Goal: Information Seeking & Learning: Learn about a topic

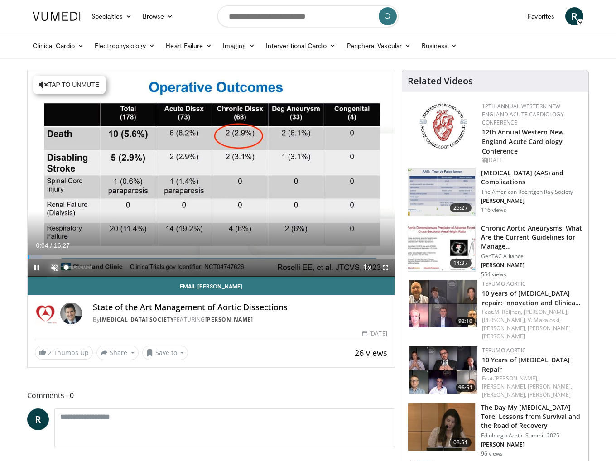
click at [54, 267] on span "Video Player" at bounding box center [55, 268] width 18 height 18
click at [40, 266] on span "Video Player" at bounding box center [37, 268] width 18 height 18
click at [36, 270] on span "Video Player" at bounding box center [37, 268] width 18 height 18
click at [384, 266] on span "Video Player" at bounding box center [385, 268] width 18 height 18
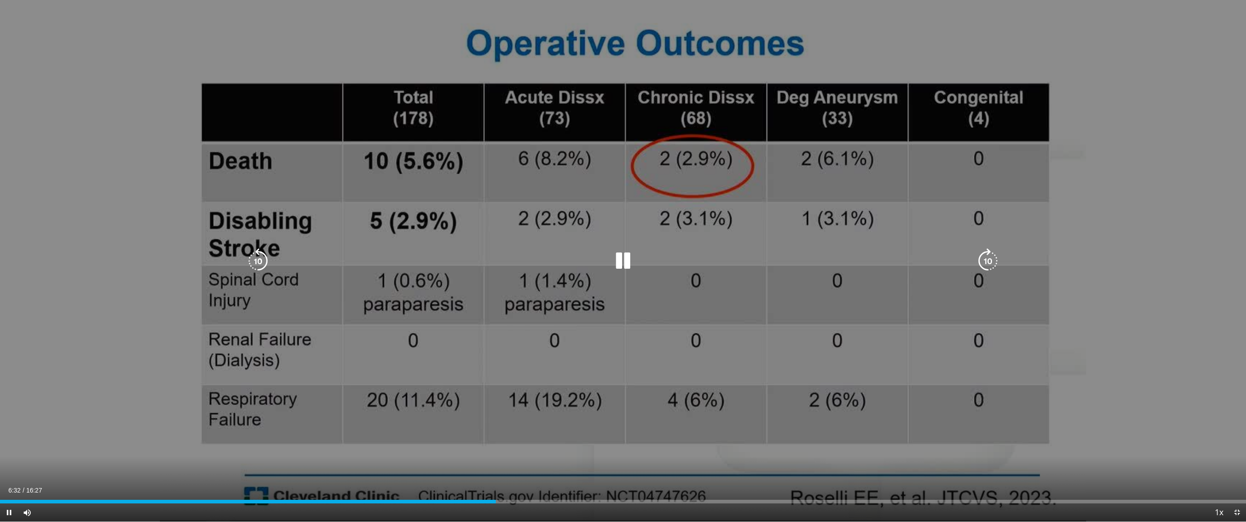
click at [262, 263] on icon "Video Player" at bounding box center [257, 260] width 25 height 25
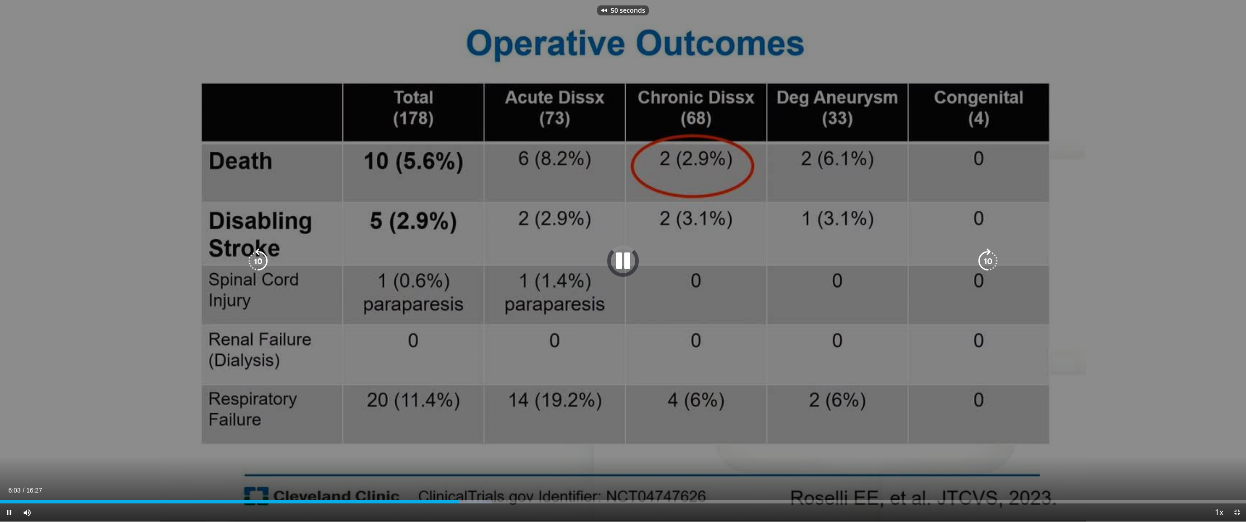
click at [262, 263] on icon "Video Player" at bounding box center [257, 260] width 25 height 25
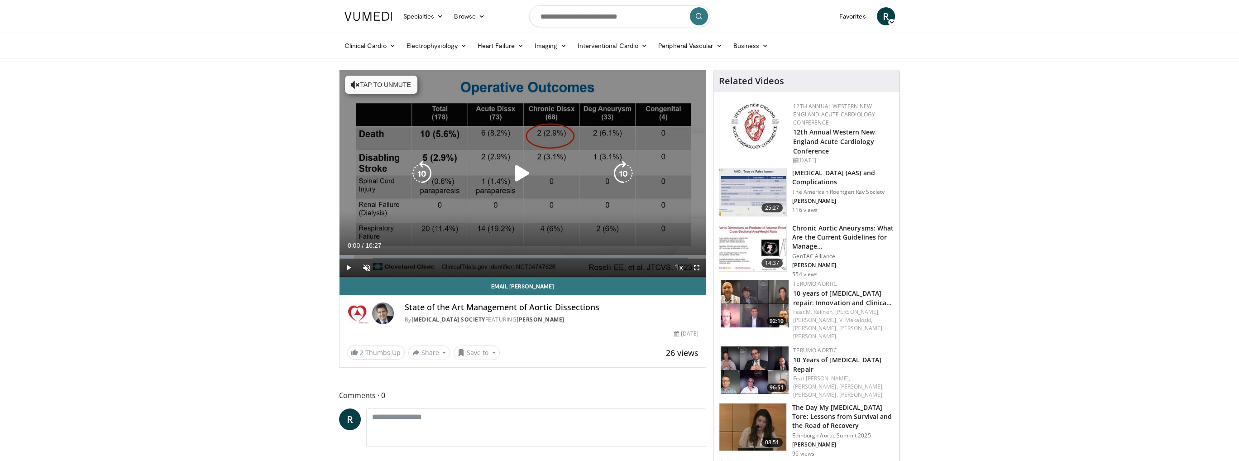
click at [528, 170] on icon "Video Player" at bounding box center [522, 173] width 25 height 25
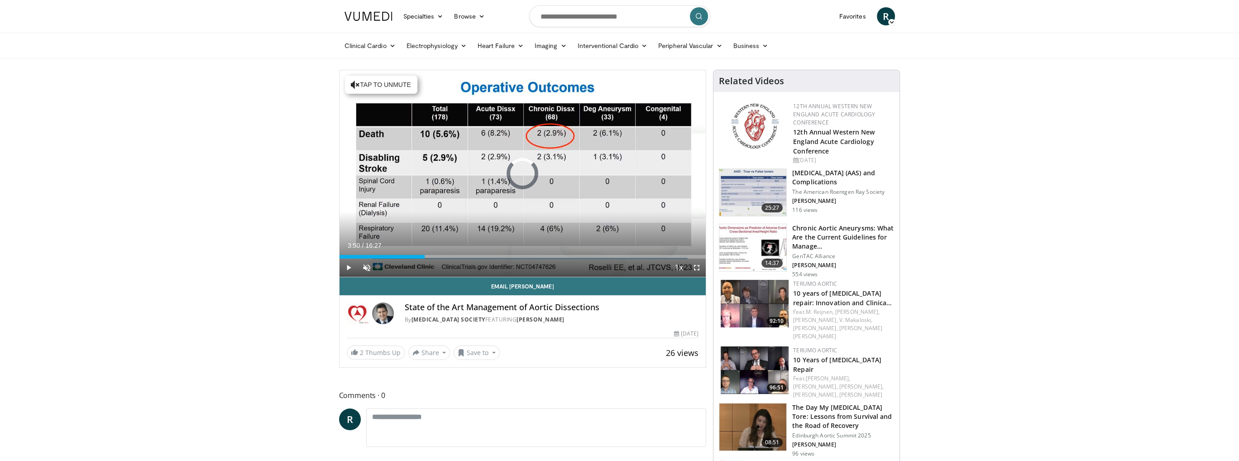
click at [425, 255] on div "Loaded : 4.01% 03:50 03:50" at bounding box center [523, 257] width 367 height 4
click at [366, 265] on span "Video Player" at bounding box center [367, 268] width 18 height 18
click at [695, 269] on span "Video Player" at bounding box center [697, 268] width 18 height 18
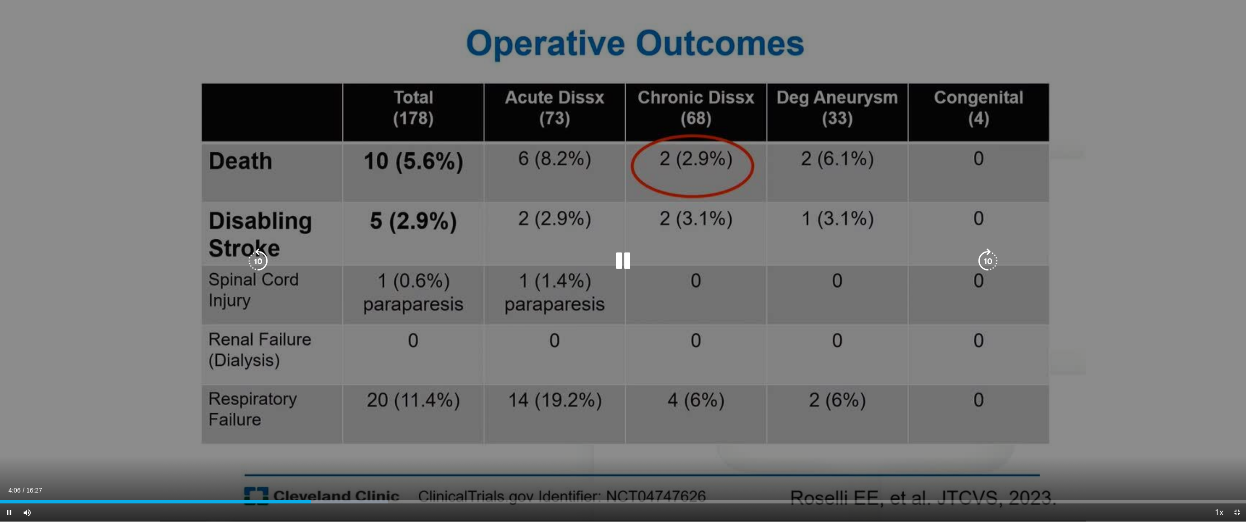
click at [576, 426] on div "10 seconds Tap to unmute" at bounding box center [623, 260] width 1246 height 521
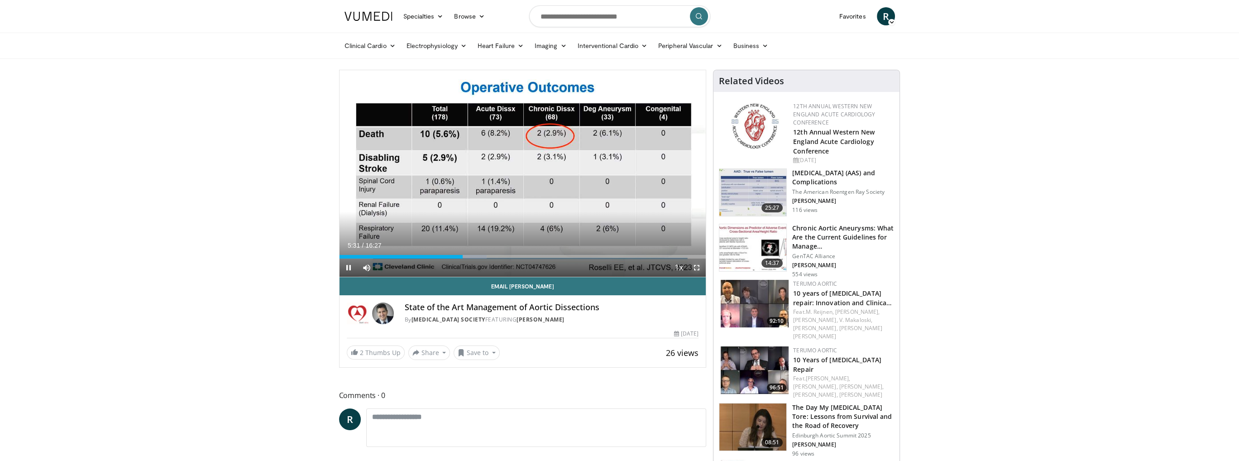
click at [695, 268] on span "Video Player" at bounding box center [697, 268] width 18 height 18
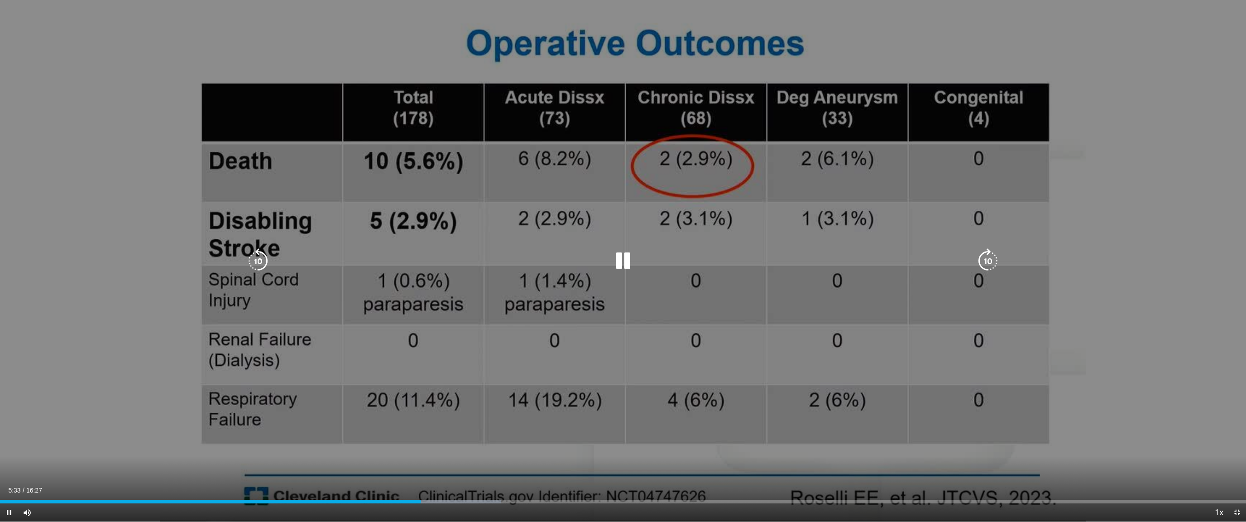
click at [695, 307] on div "10 seconds Tap to unmute" at bounding box center [623, 260] width 1246 height 521
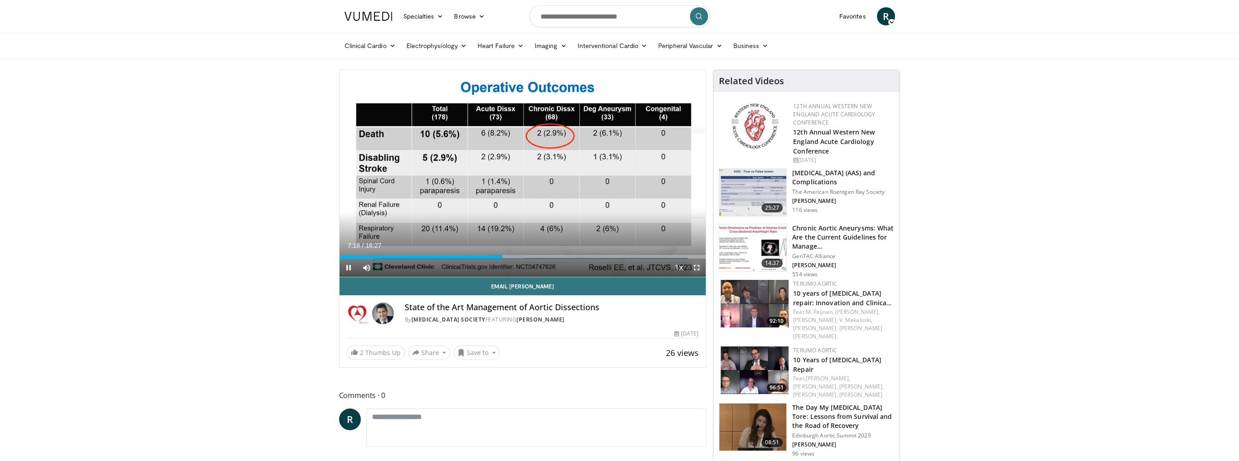
click at [699, 267] on span "Video Player" at bounding box center [697, 268] width 18 height 18
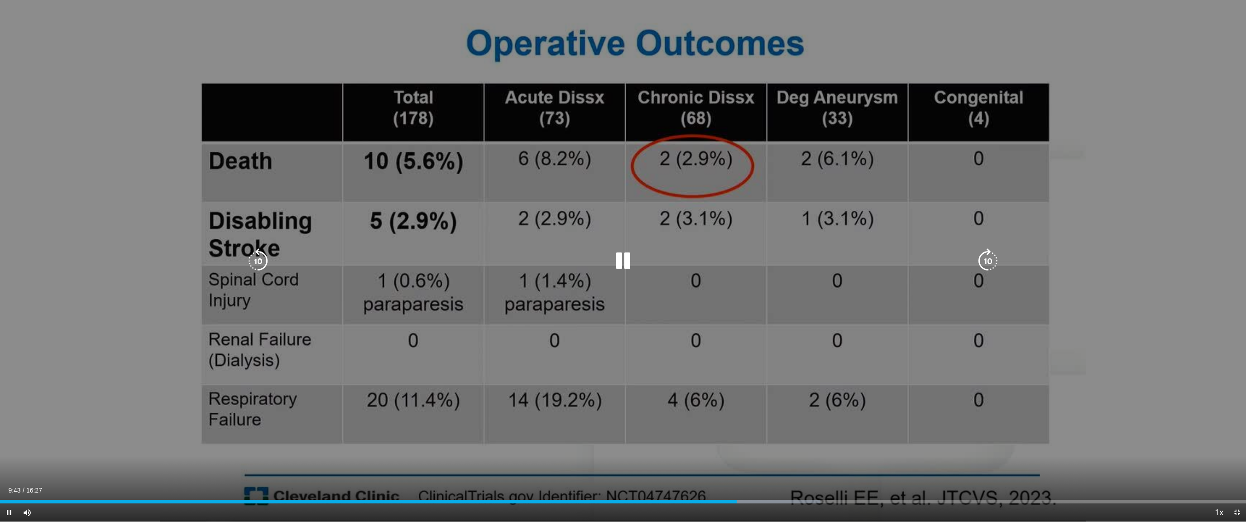
click at [625, 259] on icon "Video Player" at bounding box center [622, 260] width 25 height 25
click at [623, 266] on icon "Video Player" at bounding box center [622, 260] width 25 height 25
click at [623, 270] on icon "Video Player" at bounding box center [622, 260] width 25 height 25
click at [618, 259] on icon "Video Player" at bounding box center [622, 260] width 25 height 25
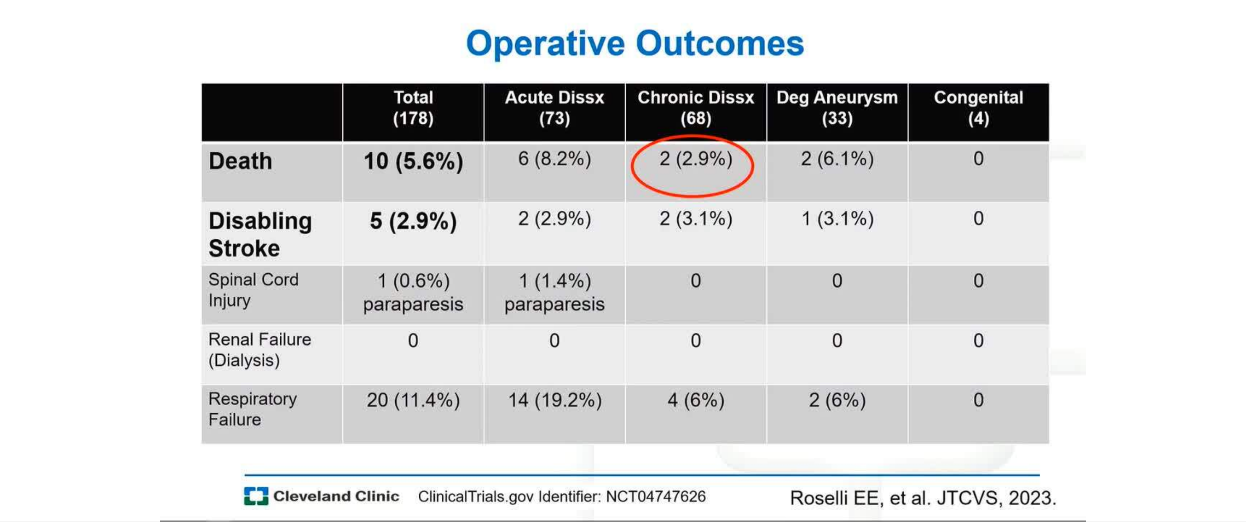
click at [618, 259] on div "10 seconds Tap to unmute" at bounding box center [623, 260] width 1246 height 521
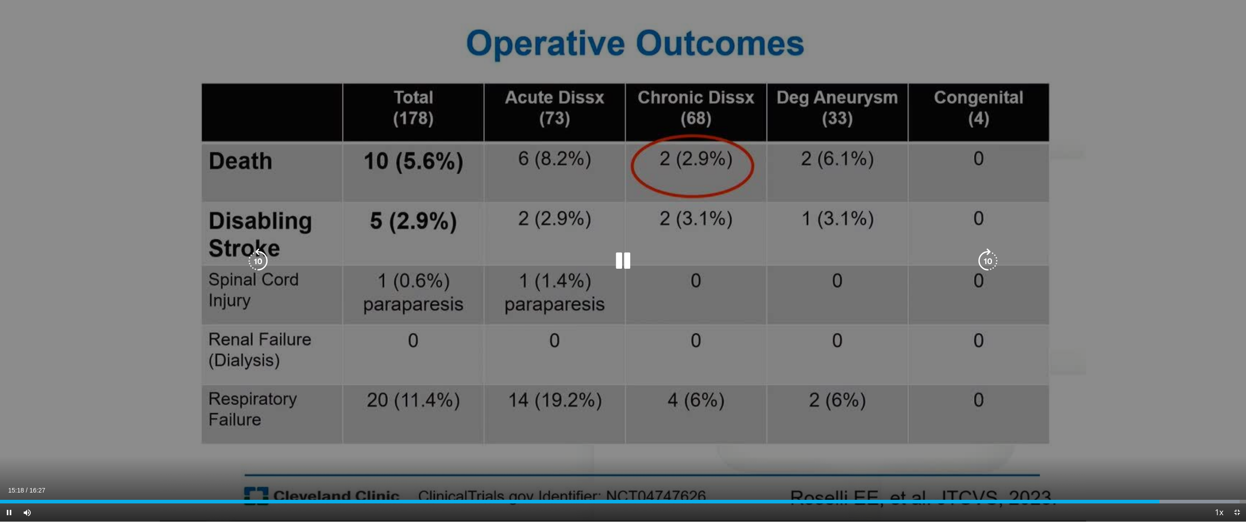
click at [627, 263] on icon "Video Player" at bounding box center [622, 260] width 25 height 25
click at [623, 262] on icon "Video Player" at bounding box center [622, 260] width 25 height 25
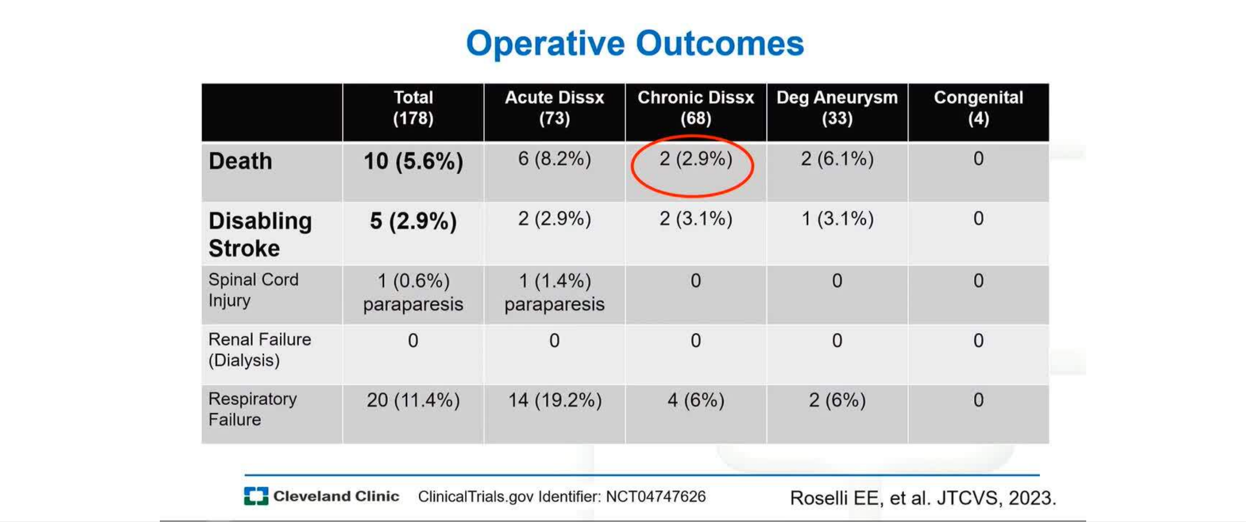
click at [617, 264] on div "10 seconds Tap to unmute" at bounding box center [623, 260] width 1246 height 521
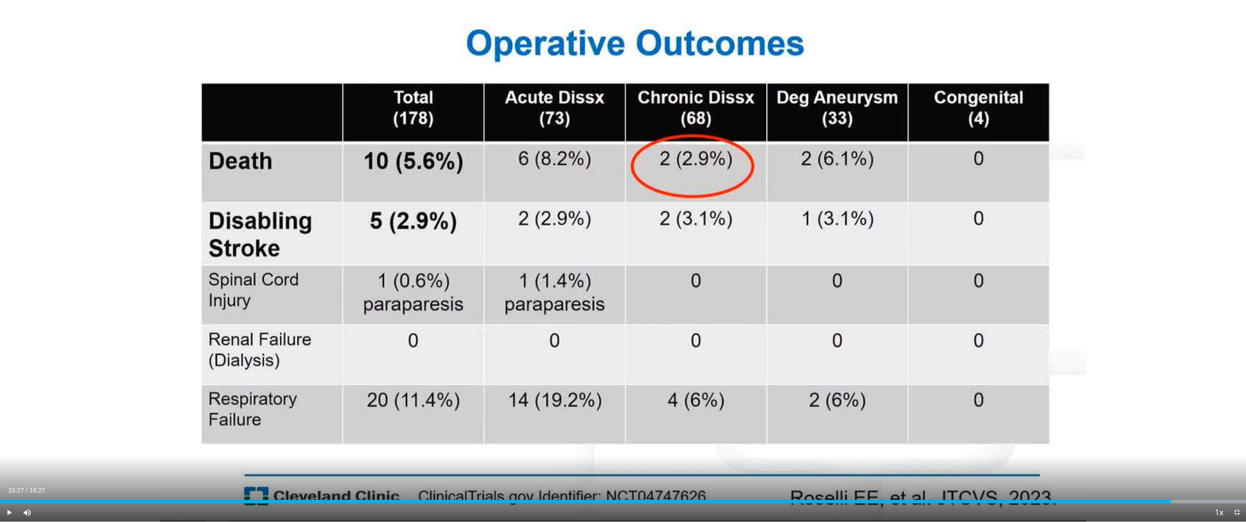
click at [617, 264] on div "10 seconds Tap to unmute" at bounding box center [623, 260] width 1246 height 521
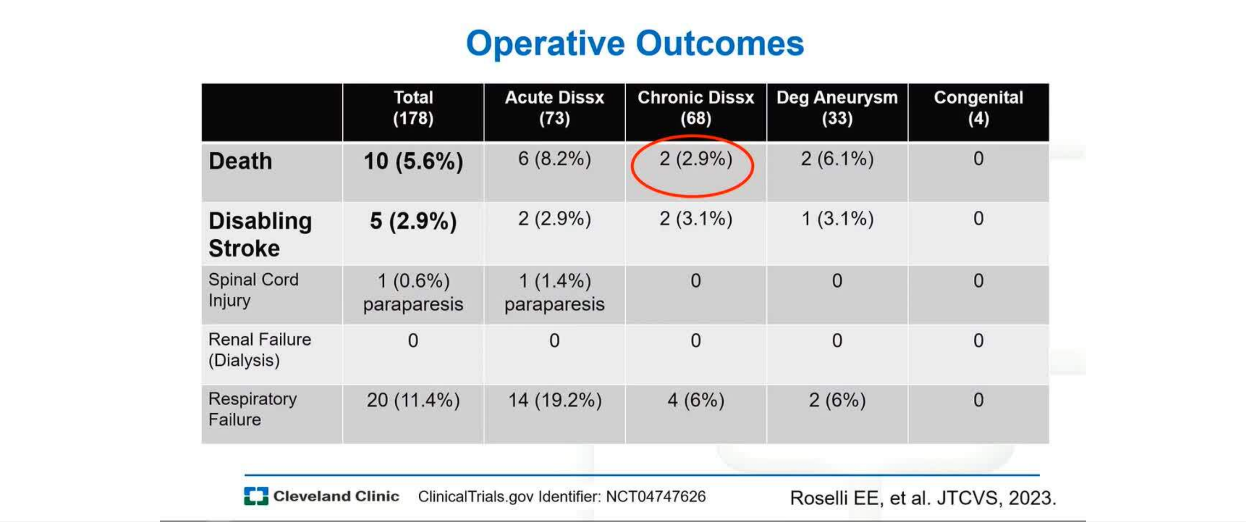
click at [558, 459] on div "10 seconds Tap to unmute" at bounding box center [623, 260] width 1246 height 521
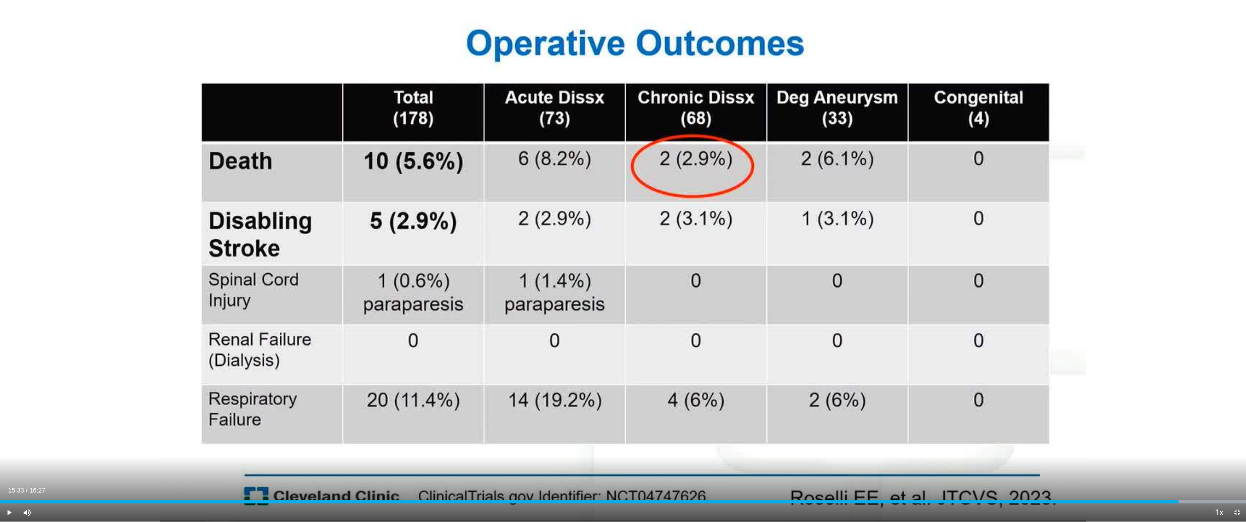
click at [558, 459] on div "10 seconds Tap to unmute" at bounding box center [623, 260] width 1246 height 521
click at [567, 435] on div "10 seconds Tap to unmute" at bounding box center [623, 260] width 1246 height 521
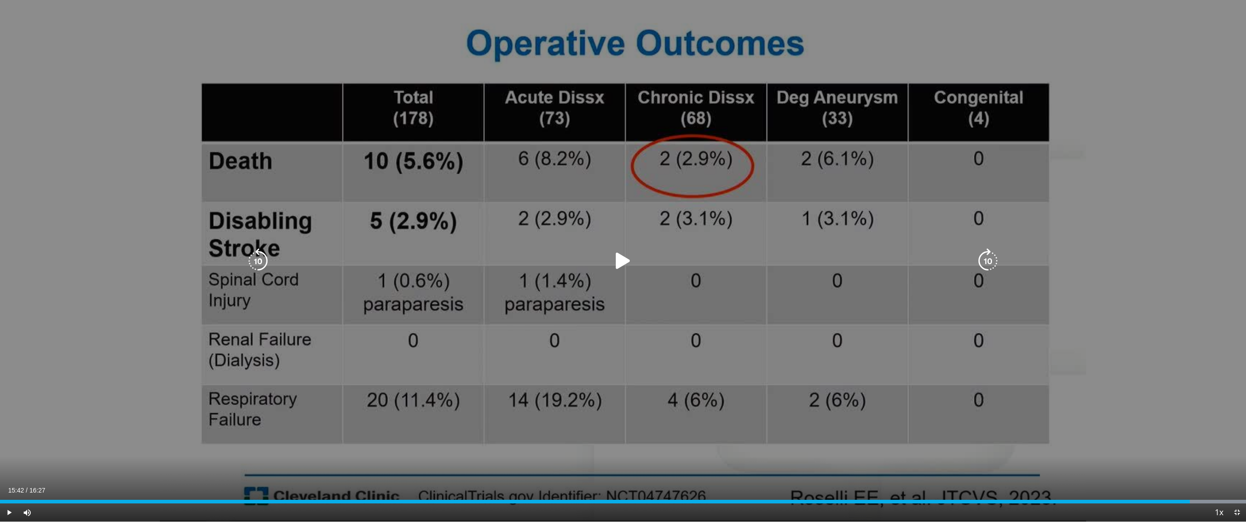
click at [627, 259] on icon "Video Player" at bounding box center [622, 260] width 25 height 25
click at [702, 299] on div "10 seconds Tap to unmute" at bounding box center [623, 260] width 1246 height 521
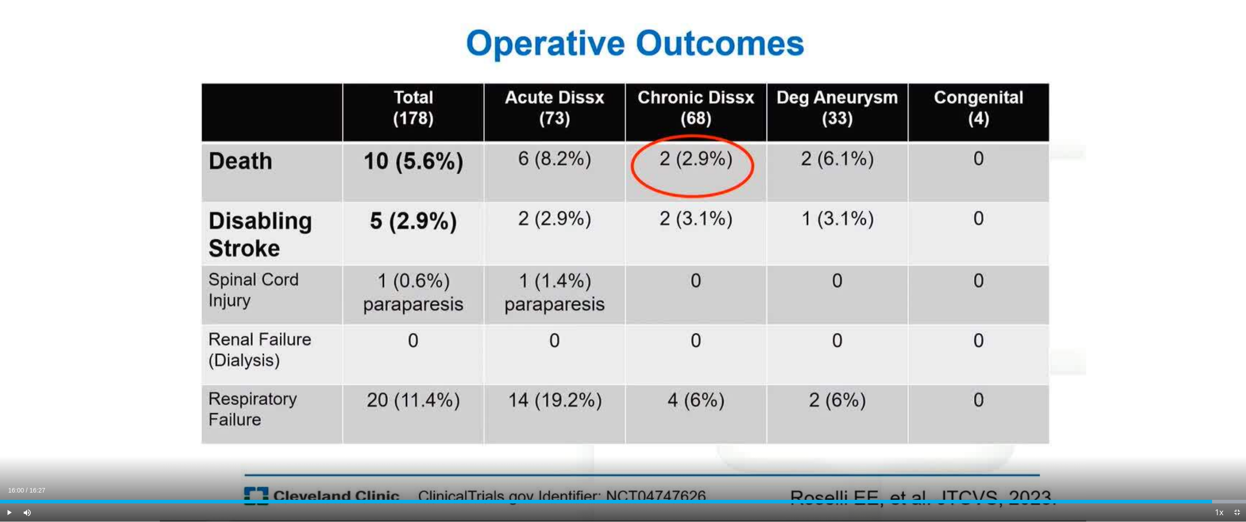
click at [609, 460] on div "Current Time 16:00 / Duration 16:27 Play Skip Backward Skip Forward Mute 28% Lo…" at bounding box center [623, 512] width 1246 height 18
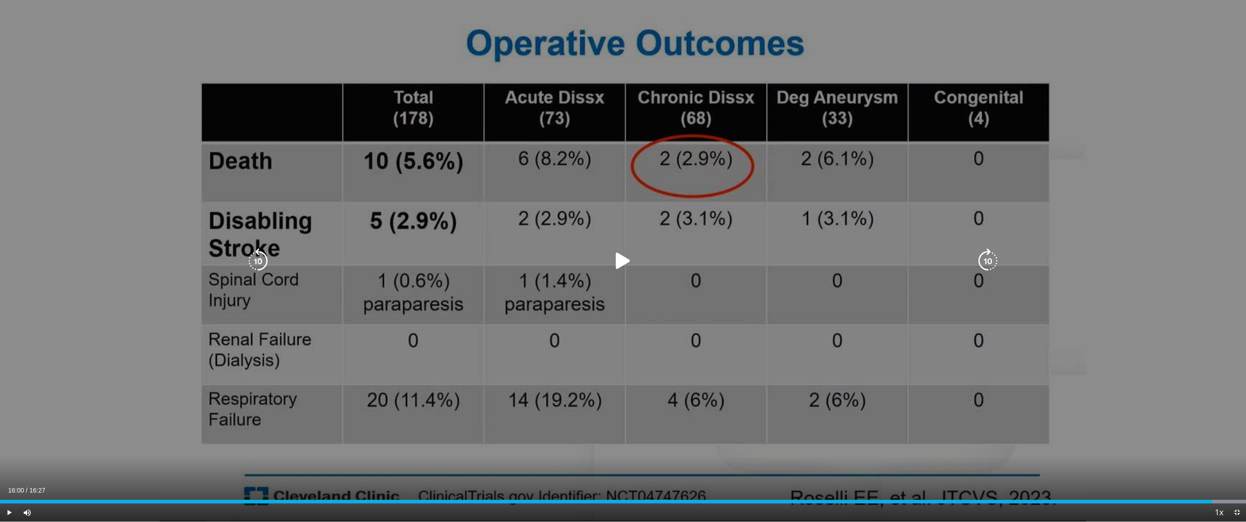
click at [659, 389] on div "10 seconds Tap to unmute" at bounding box center [623, 260] width 1246 height 521
click at [620, 262] on icon "Video Player" at bounding box center [622, 260] width 25 height 25
click at [618, 268] on icon "Video Player" at bounding box center [622, 260] width 25 height 25
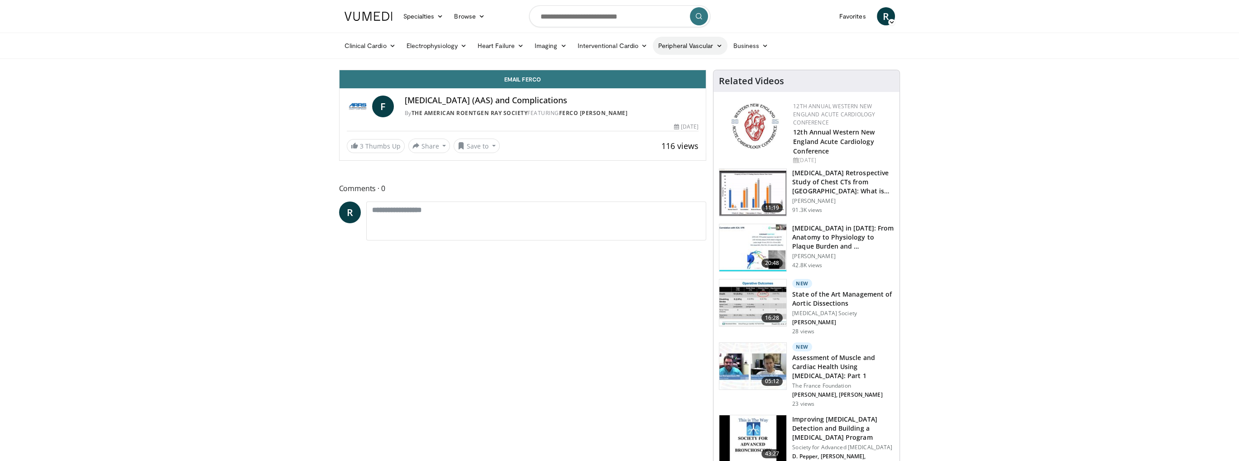
click at [672, 50] on link "Peripheral Vascular" at bounding box center [690, 46] width 75 height 18
click at [633, 111] on link "CLI" at bounding box center [674, 110] width 108 height 14
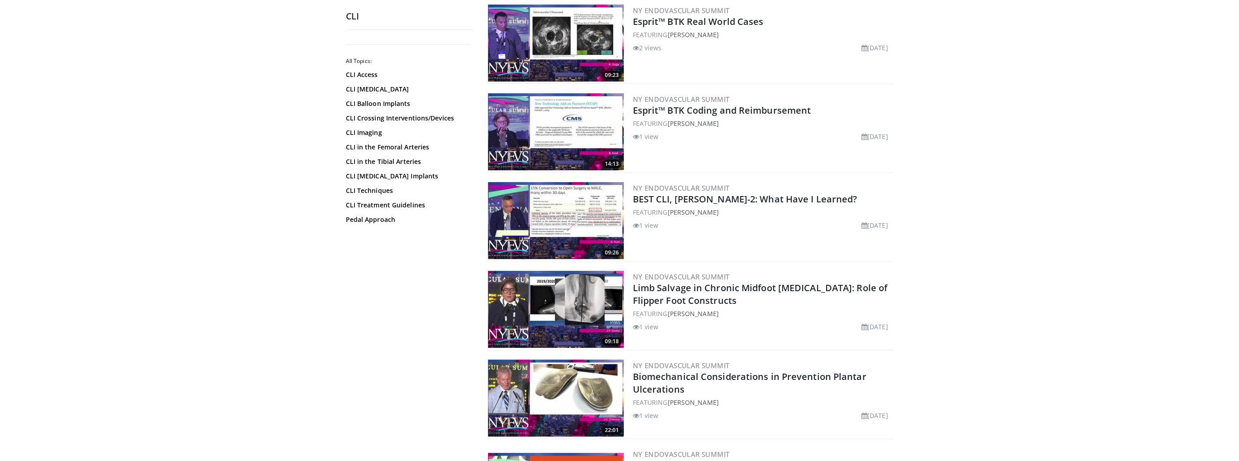
scroll to position [226, 0]
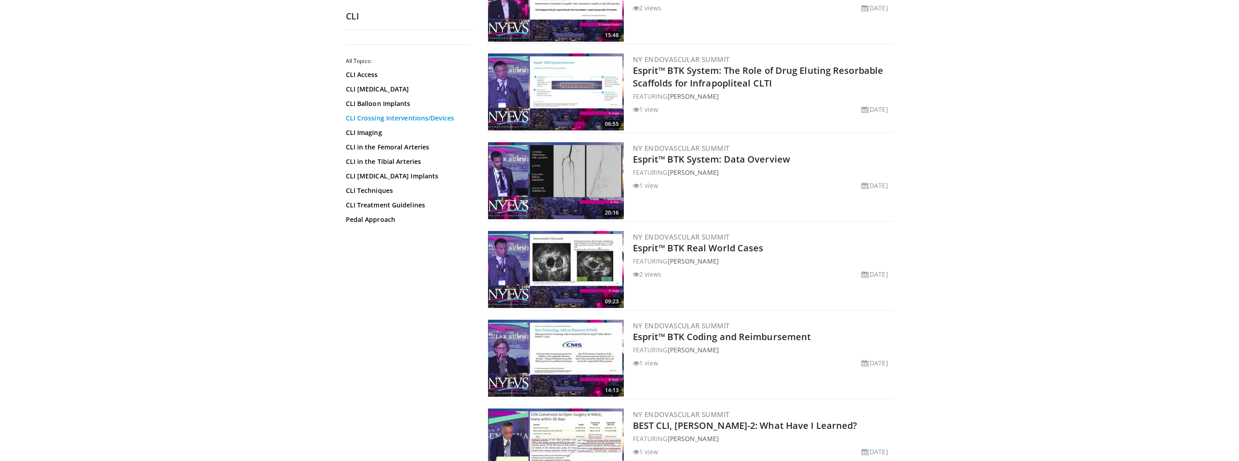
click at [379, 114] on link "CLI Crossing Interventions/Devices" at bounding box center [407, 118] width 122 height 9
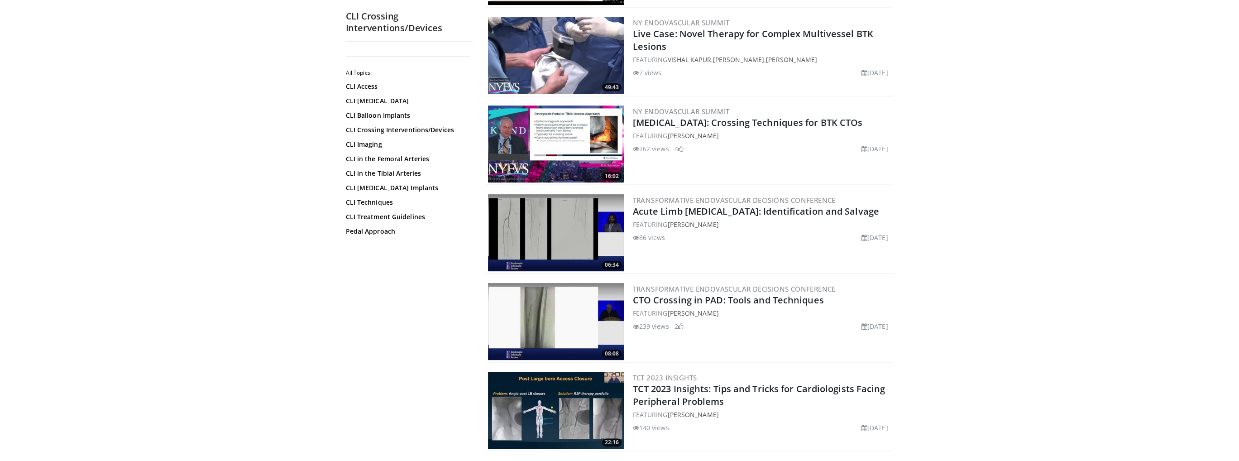
scroll to position [634, 0]
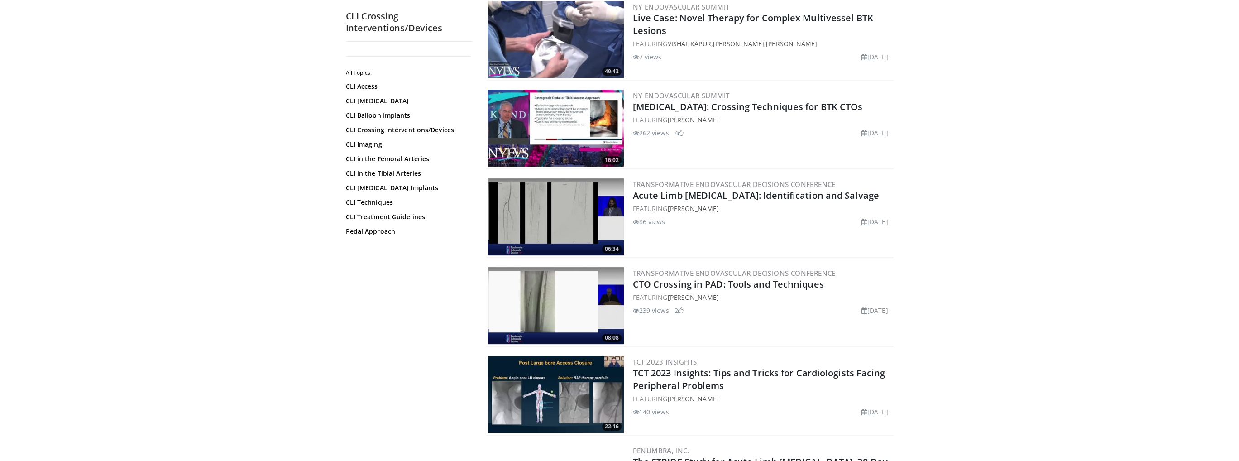
click at [551, 298] on img at bounding box center [556, 305] width 136 height 77
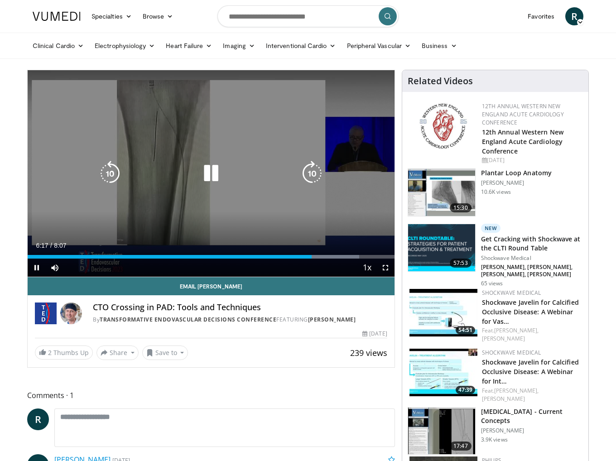
click at [223, 198] on div "10 seconds Tap to unmute" at bounding box center [211, 173] width 367 height 206
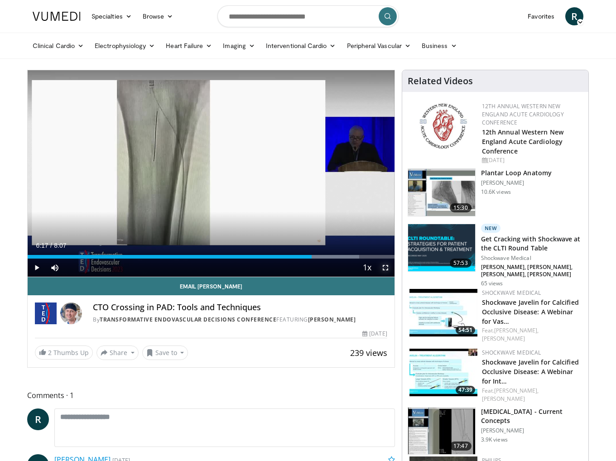
click at [386, 268] on span "Video Player" at bounding box center [385, 268] width 18 height 18
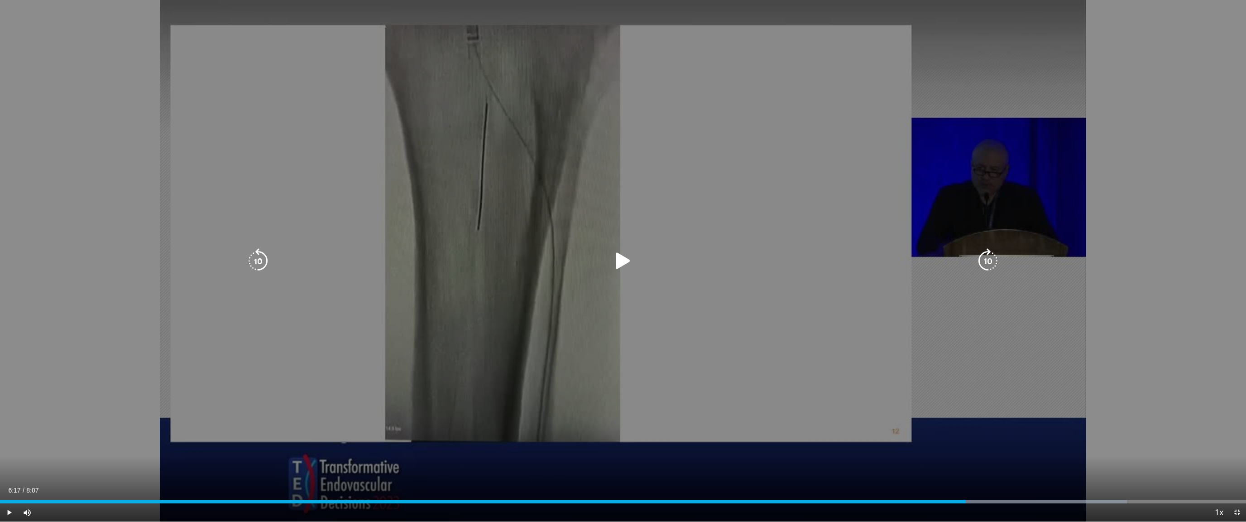
click at [977, 432] on div "10 seconds Tap to unmute" at bounding box center [623, 260] width 1246 height 521
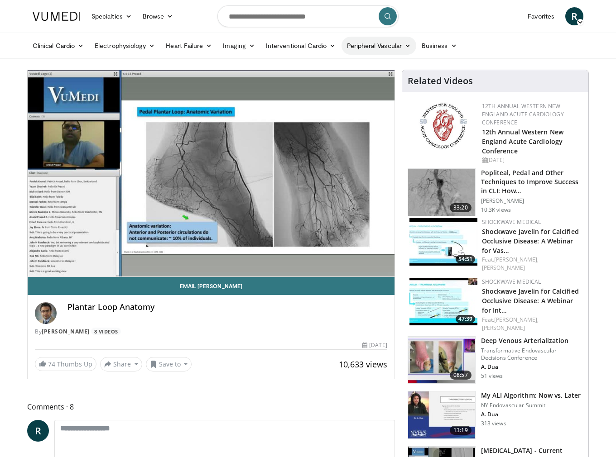
click at [368, 42] on link "Peripheral Vascular" at bounding box center [378, 46] width 75 height 18
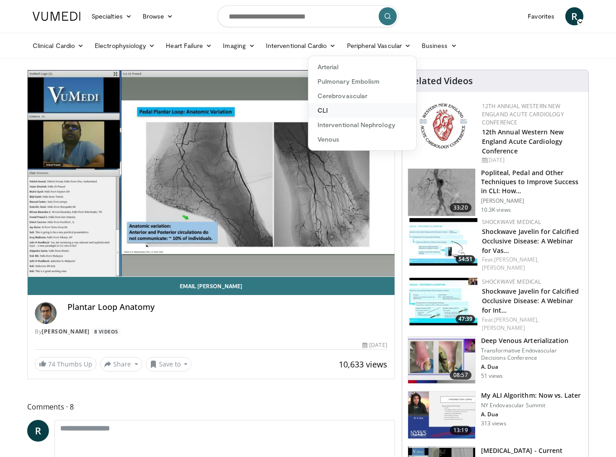
click at [326, 115] on link "CLI" at bounding box center [362, 110] width 108 height 14
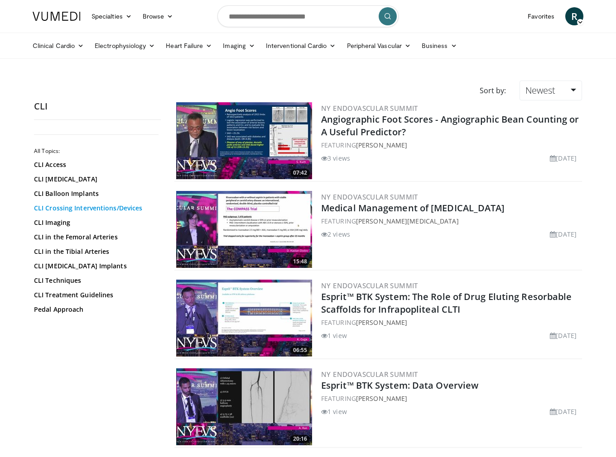
click at [124, 207] on link "CLI Crossing Interventions/Devices" at bounding box center [95, 208] width 122 height 9
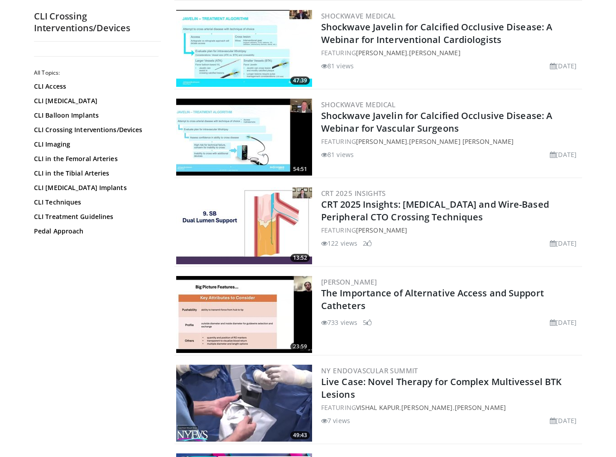
scroll to position [272, 0]
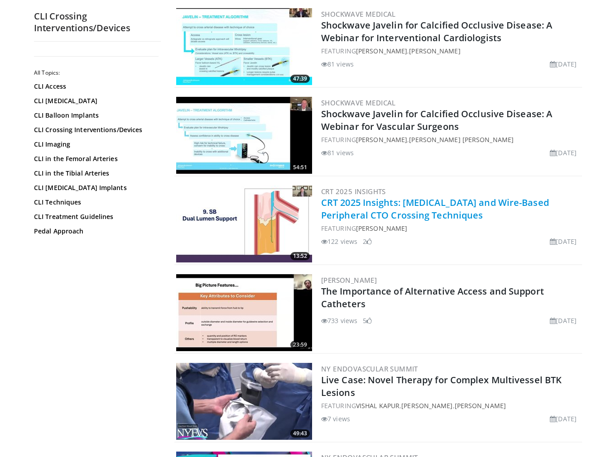
click at [398, 206] on link "CRT 2025 Insights: [MEDICAL_DATA] and Wire-Based Peripheral CTO Crossing Techni…" at bounding box center [435, 209] width 228 height 25
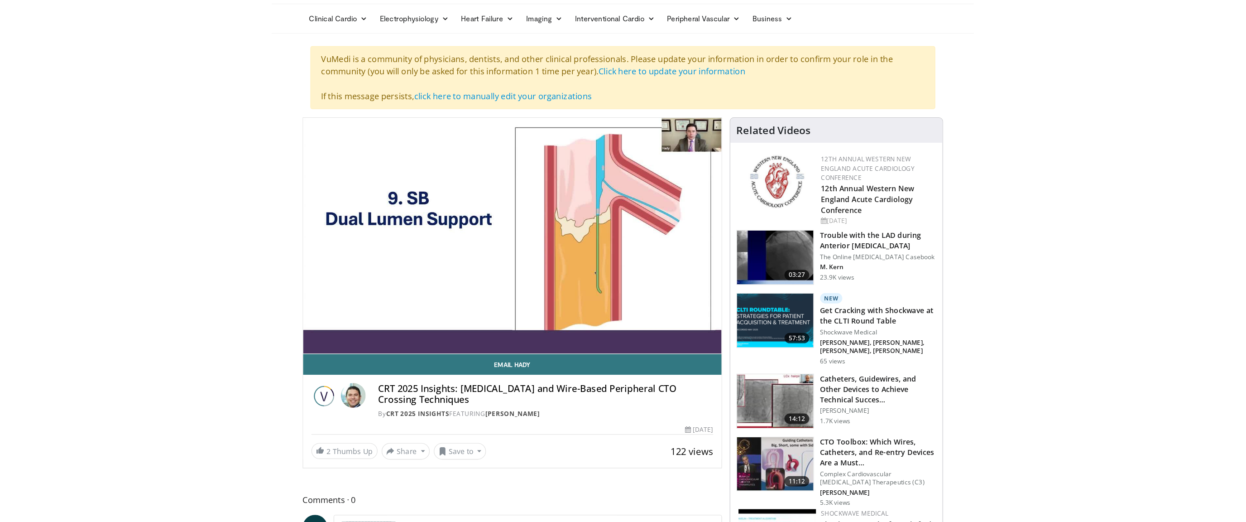
scroll to position [45, 0]
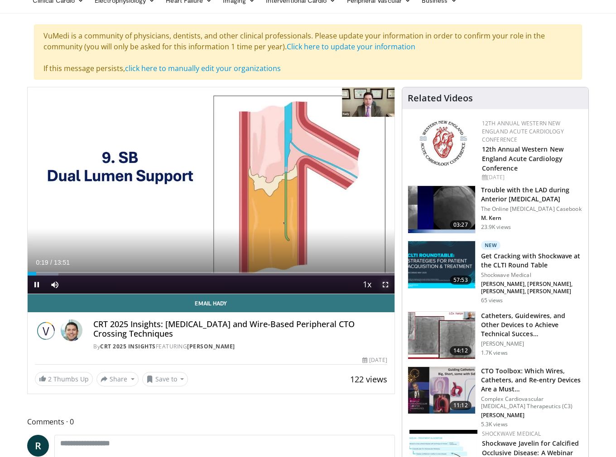
click at [387, 286] on span "Video Player" at bounding box center [385, 285] width 18 height 18
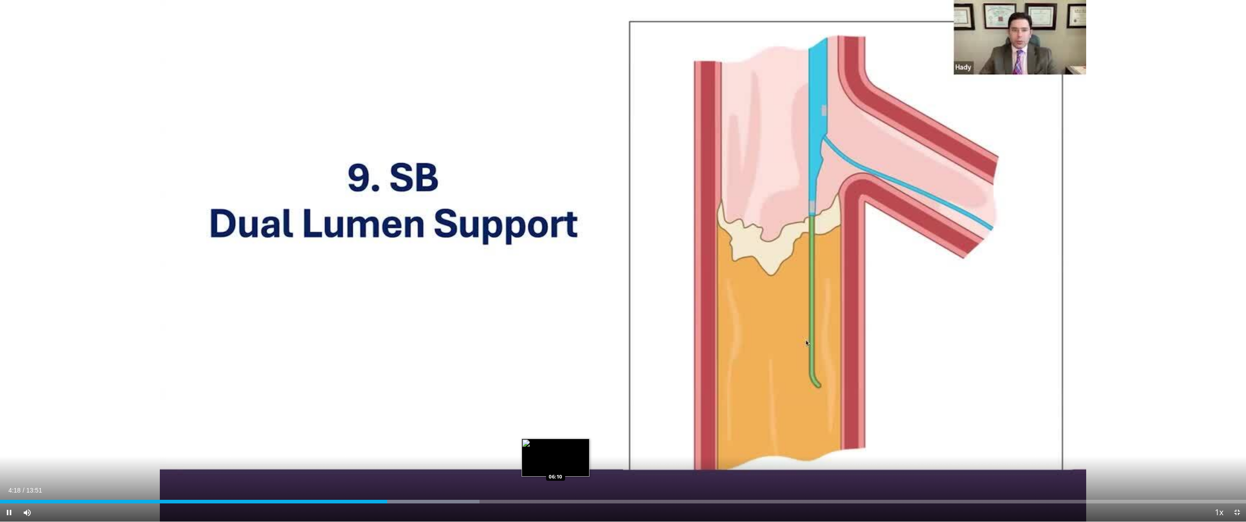
click at [556, 457] on div "Loaded : 38.47% 04:18 06:10" at bounding box center [623, 501] width 1246 height 4
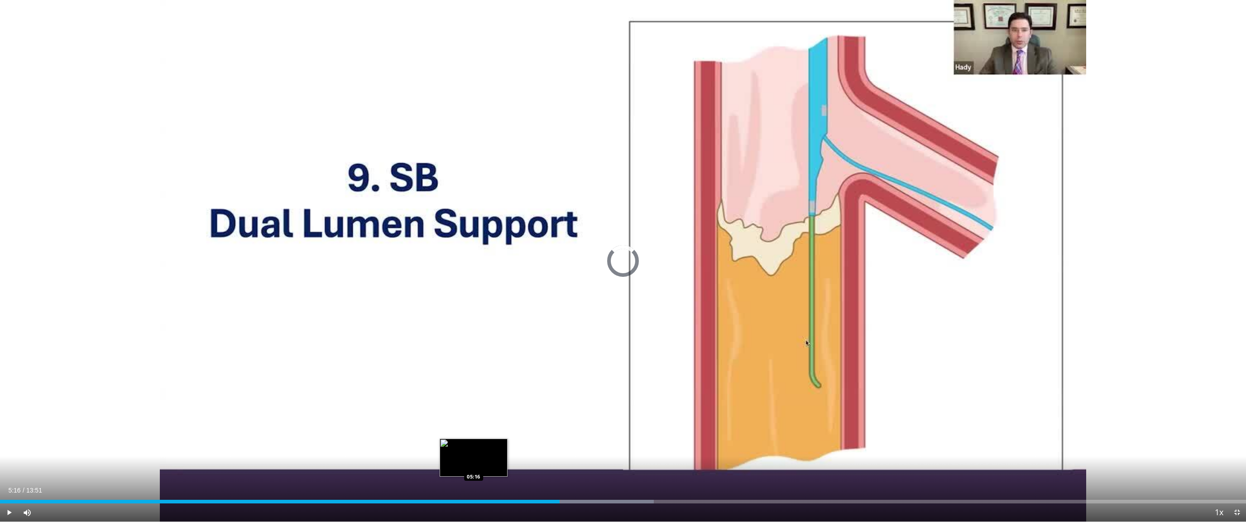
click at [474, 457] on div "06:13" at bounding box center [280, 501] width 560 height 4
click at [392, 457] on div "Current Time 5:19 / Duration 13:51 Pause Skip Backward Skip Forward Mute Loaded…" at bounding box center [623, 512] width 1246 height 18
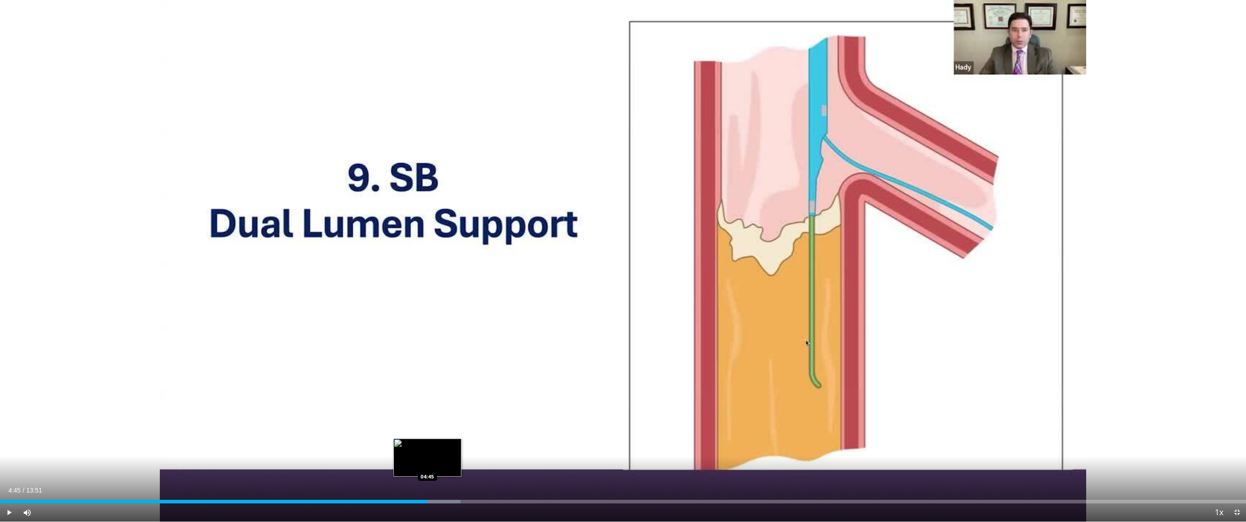
click at [427, 457] on div "Loaded : 36.96% 04:45 04:45" at bounding box center [623, 501] width 1246 height 4
click at [393, 457] on div "Current Time 4:46 / Duration 13:51 Pause Skip Backward Skip Forward Mute Loaded…" at bounding box center [623, 512] width 1246 height 18
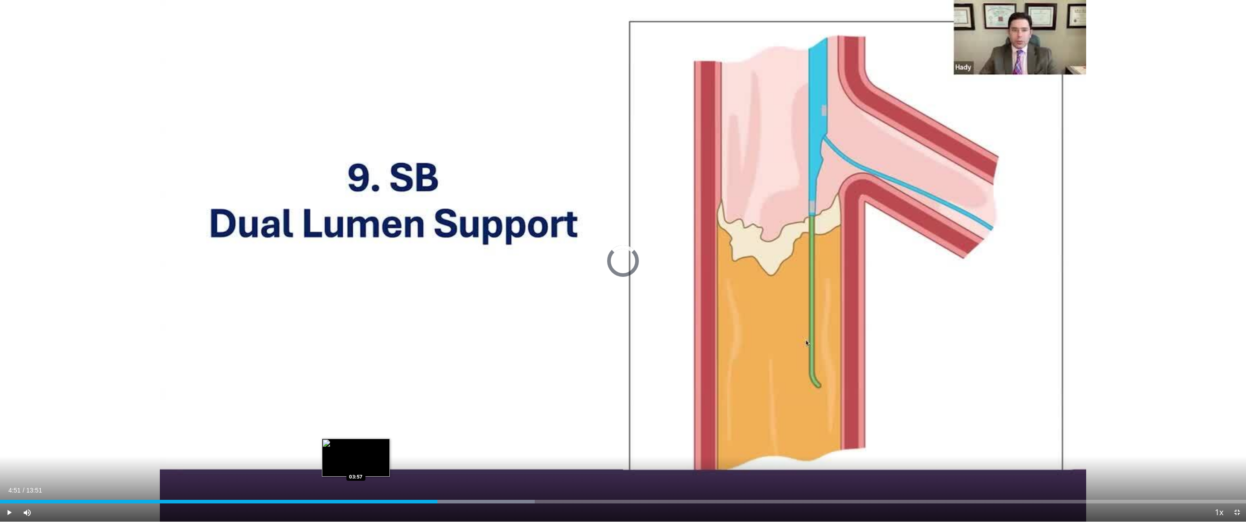
click at [355, 457] on div "04:51" at bounding box center [218, 501] width 437 height 4
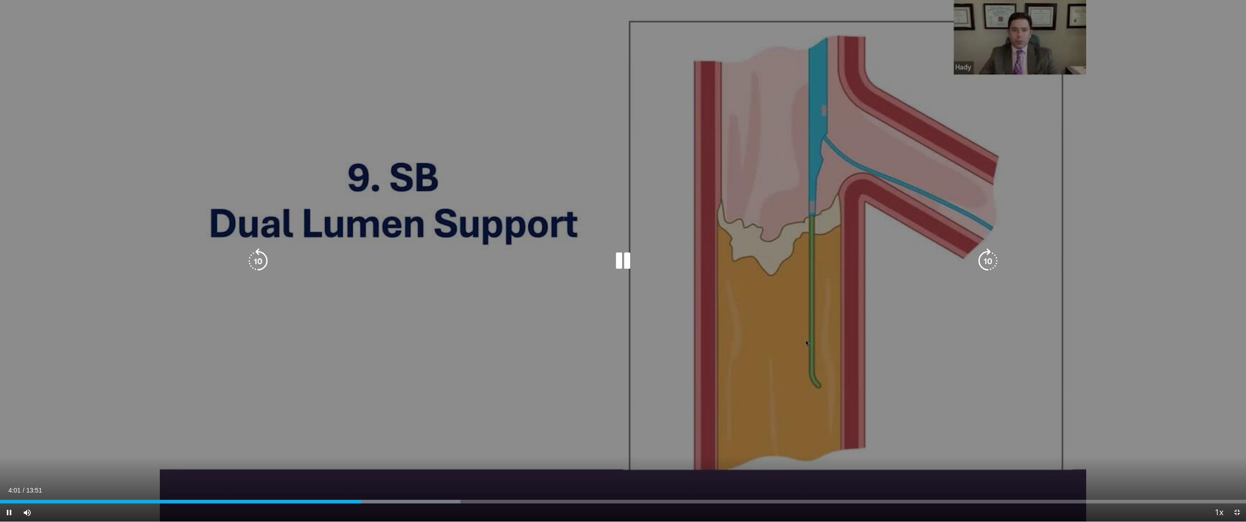
click at [464, 423] on div "10 seconds Tap to unmute" at bounding box center [623, 260] width 1246 height 521
click at [454, 423] on div "10 seconds Tap to unmute" at bounding box center [623, 260] width 1246 height 521
click at [434, 418] on div "10 seconds Tap to unmute" at bounding box center [623, 260] width 1246 height 521
click at [492, 377] on div "10 seconds Tap to unmute" at bounding box center [623, 260] width 1246 height 521
click at [615, 275] on div "10 seconds Tap to unmute" at bounding box center [623, 260] width 1246 height 521
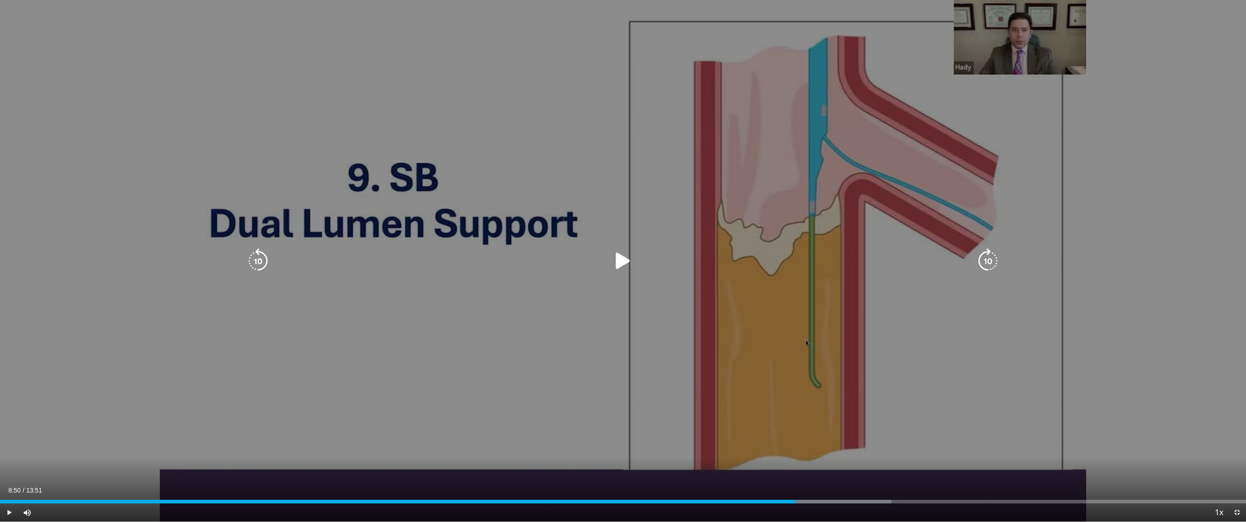
click at [615, 357] on div "10 seconds Tap to unmute" at bounding box center [623, 260] width 1246 height 521
click at [615, 206] on div "10 seconds Tap to unmute" at bounding box center [623, 260] width 1246 height 521
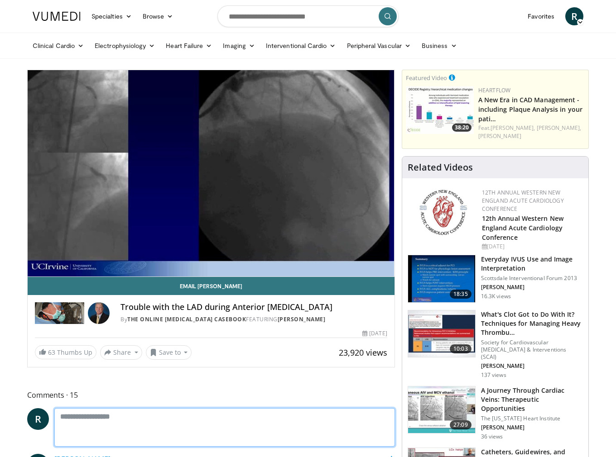
drag, startPoint x: 235, startPoint y: 445, endPoint x: 219, endPoint y: 442, distance: 16.1
click at [235, 445] on textarea at bounding box center [224, 427] width 340 height 39
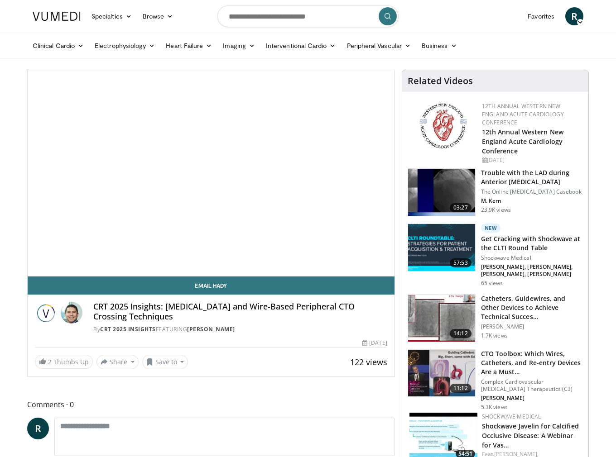
scroll to position [45, 0]
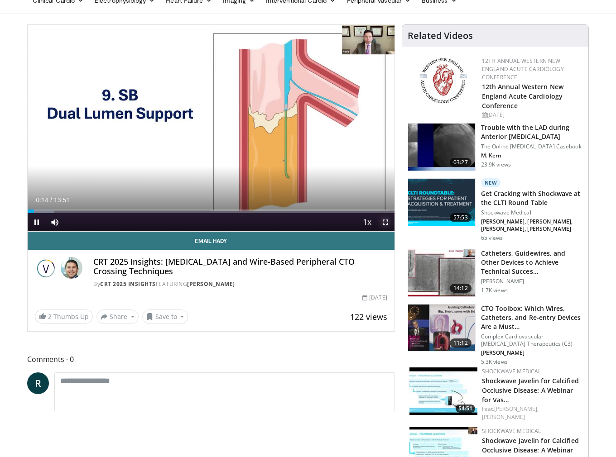
click at [381, 220] on span "Video Player" at bounding box center [385, 222] width 18 height 18
click at [383, 220] on span "Video Player" at bounding box center [385, 222] width 18 height 18
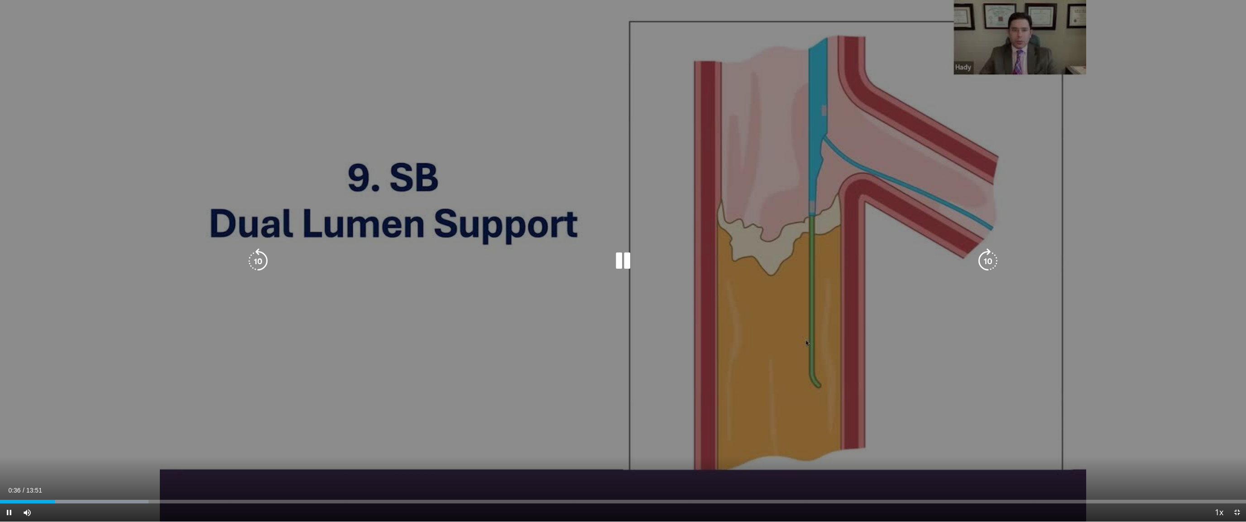
click at [615, 322] on div "10 seconds Tap to unmute" at bounding box center [623, 260] width 1246 height 521
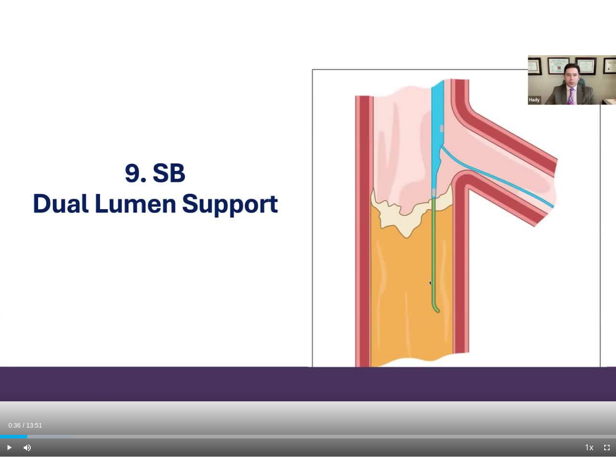
scroll to position [0, 0]
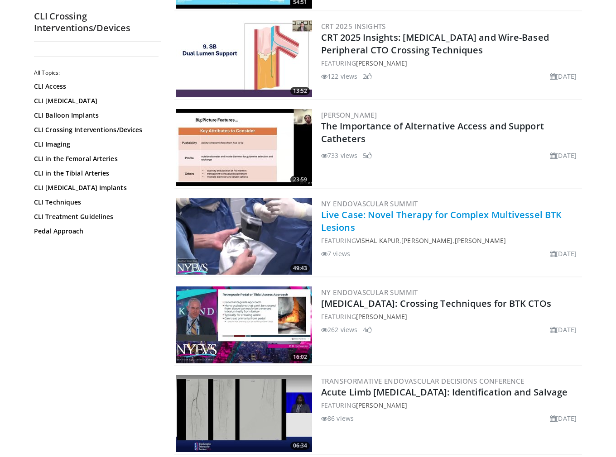
scroll to position [453, 0]
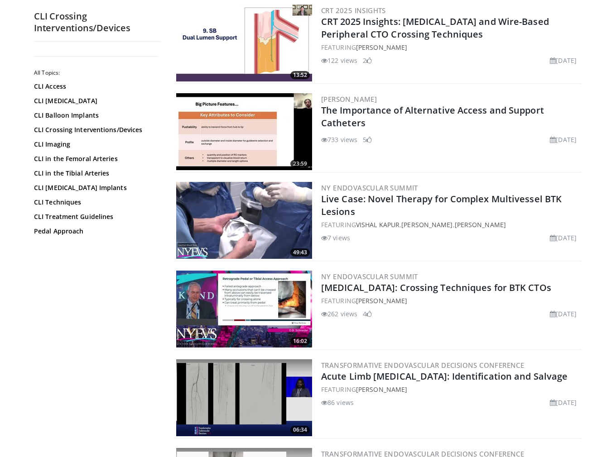
click at [257, 305] on img at bounding box center [244, 309] width 136 height 77
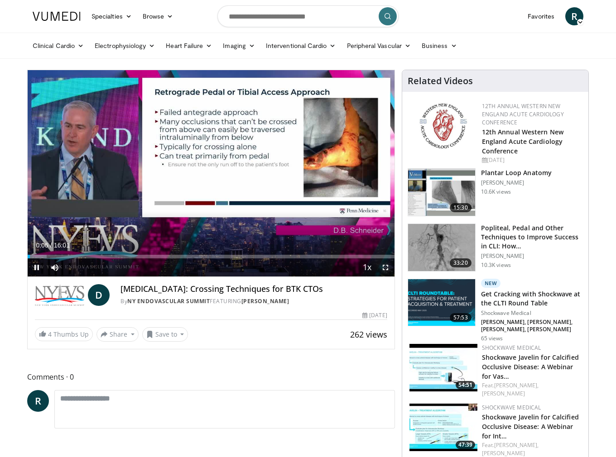
click at [382, 267] on span "Video Player" at bounding box center [385, 268] width 18 height 18
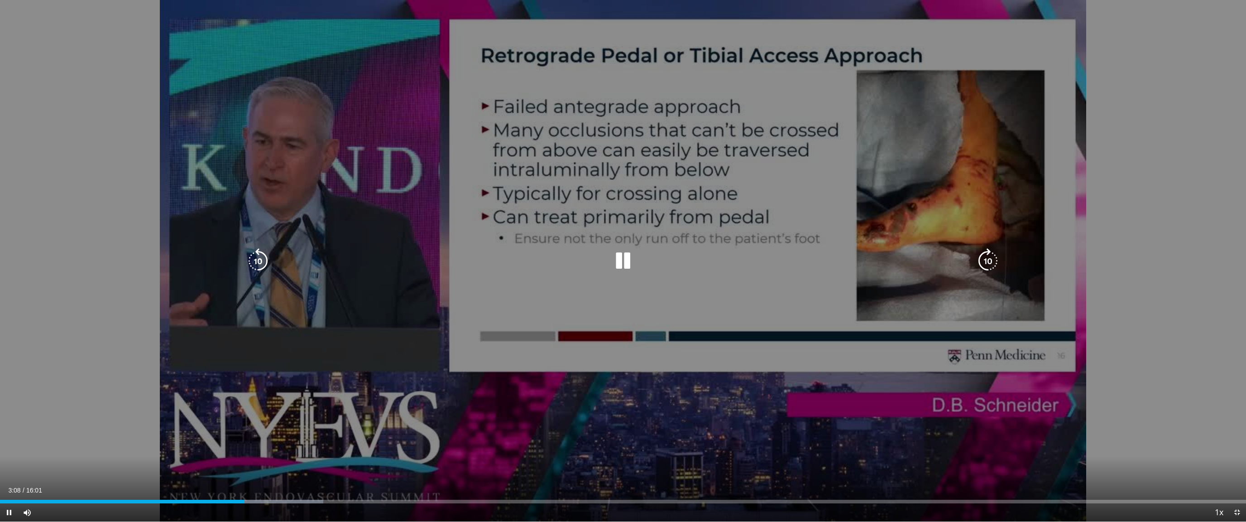
click at [286, 209] on div "10 seconds Tap to unmute" at bounding box center [623, 260] width 1246 height 521
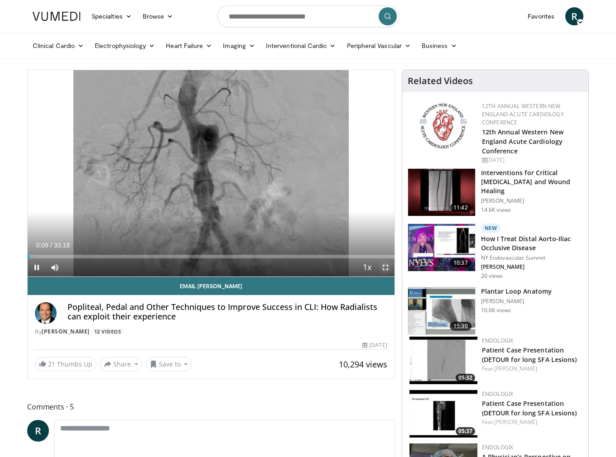
click at [386, 268] on span "Video Player" at bounding box center [385, 268] width 18 height 18
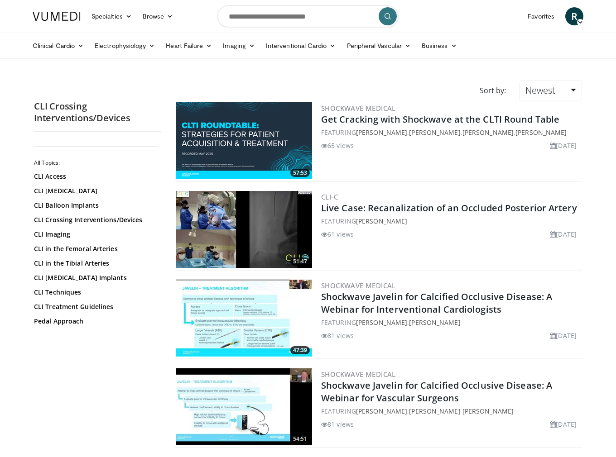
scroll to position [453, 0]
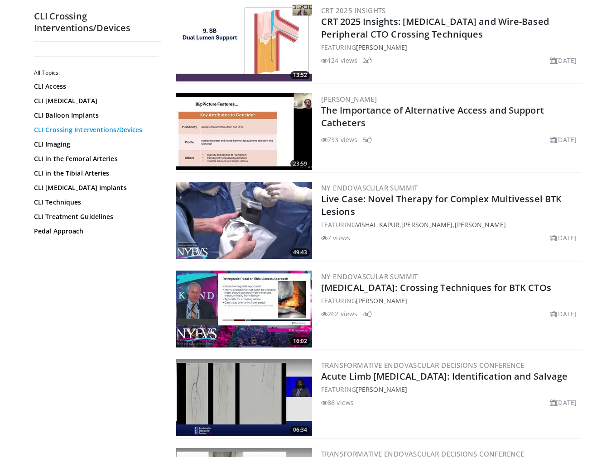
click at [74, 133] on link "CLI Crossing Interventions/Devices" at bounding box center [95, 129] width 122 height 9
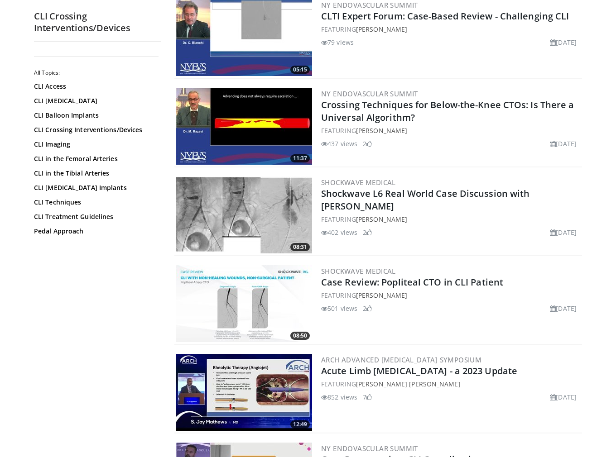
scroll to position [1268, 0]
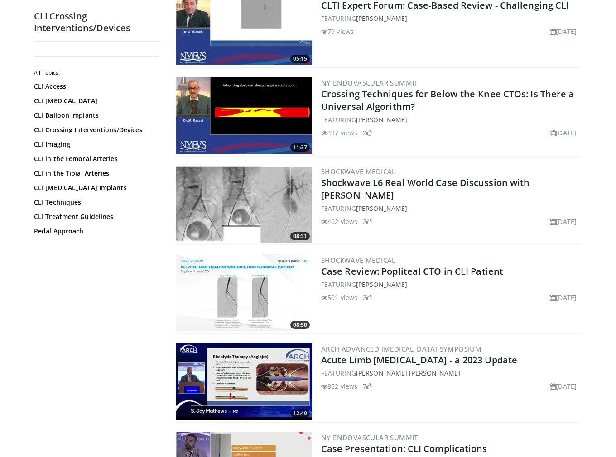
click at [264, 97] on img at bounding box center [244, 115] width 136 height 77
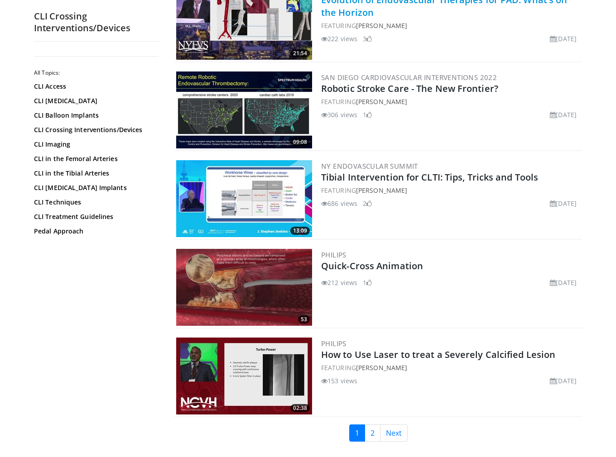
scroll to position [1902, 0]
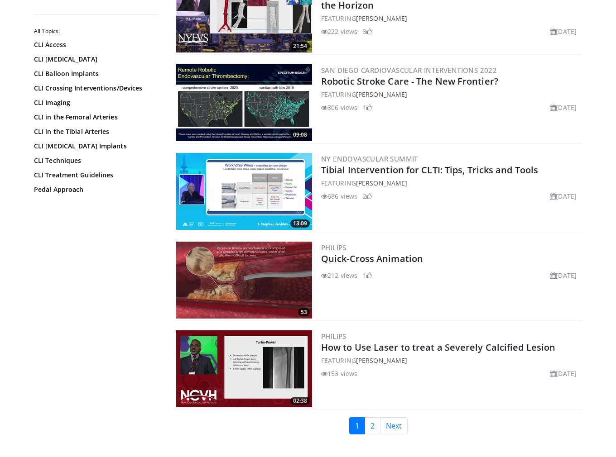
click at [255, 262] on img at bounding box center [244, 280] width 136 height 77
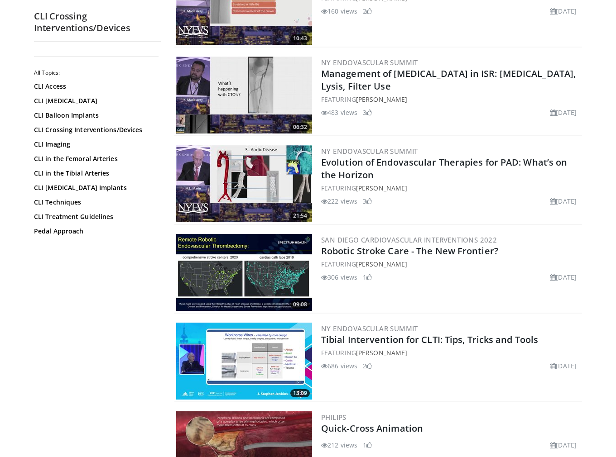
scroll to position [1721, 0]
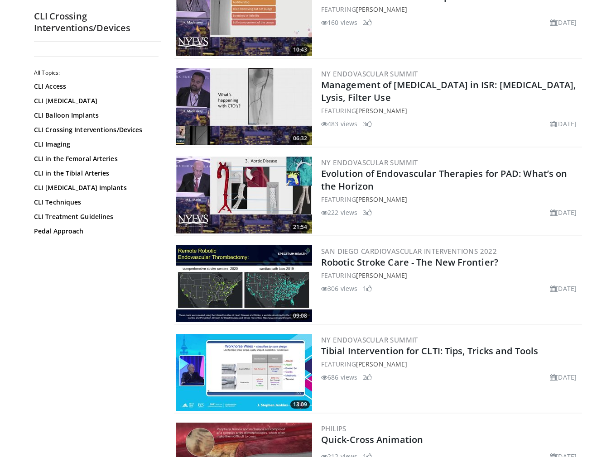
click at [243, 166] on img at bounding box center [244, 195] width 136 height 77
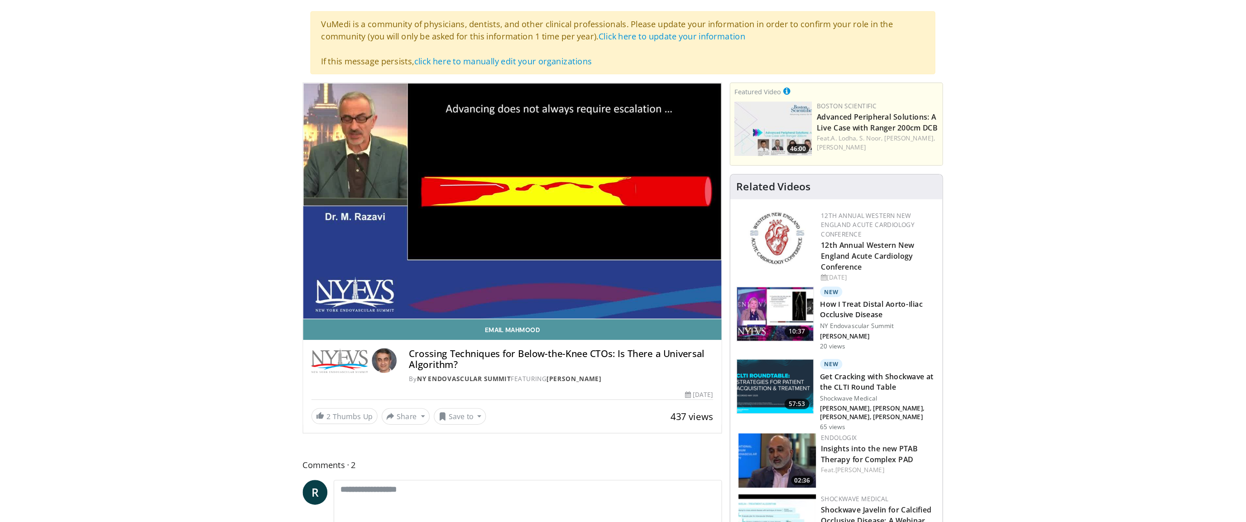
scroll to position [45, 0]
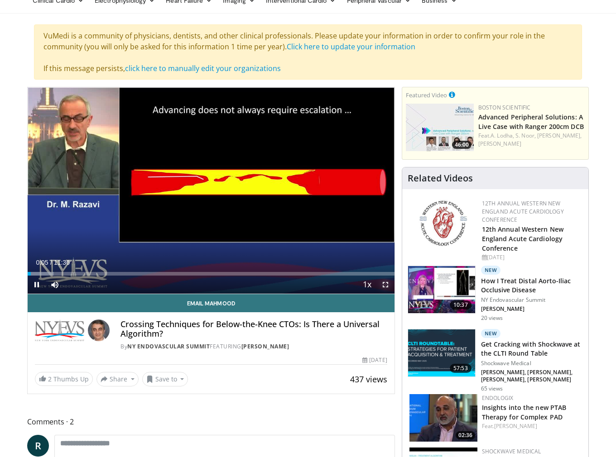
click at [386, 287] on span "Video Player" at bounding box center [385, 285] width 18 height 18
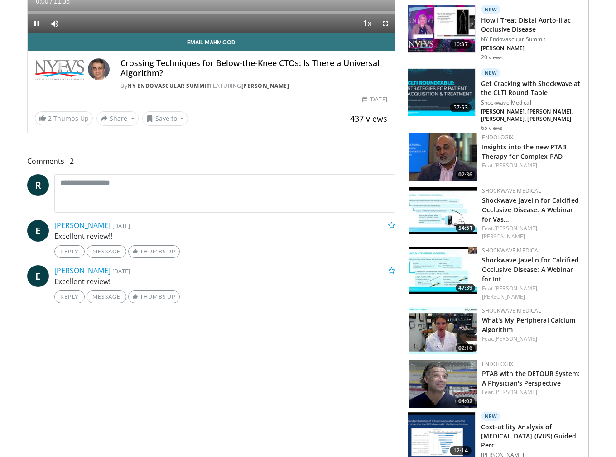
scroll to position [45, 0]
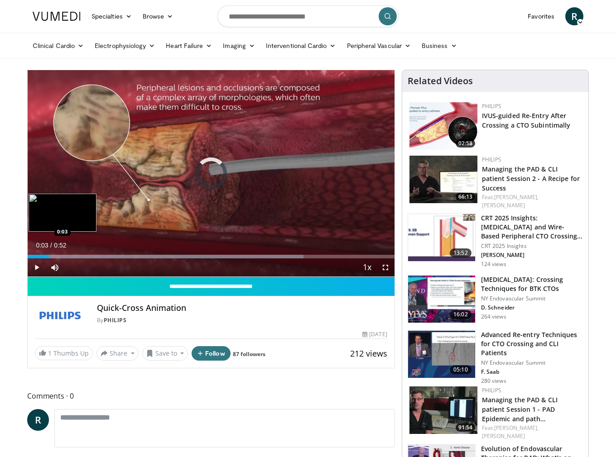
click at [55, 255] on div "Loaded : 75.26% 0:03 0:03" at bounding box center [211, 257] width 367 height 4
click at [77, 254] on div "Loaded : 75.26% 0:04 0:07" at bounding box center [211, 254] width 367 height 9
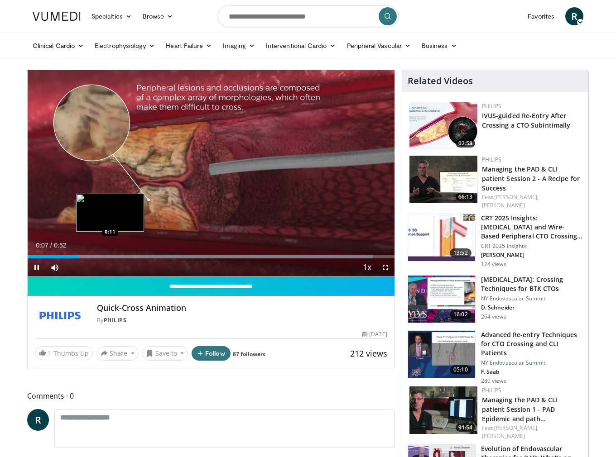
click at [110, 250] on div "Loaded : 94.11% 0:07 0:11" at bounding box center [211, 254] width 367 height 9
click at [142, 249] on div "Current Time 0:12 / Duration 0:52" at bounding box center [211, 245] width 367 height 8
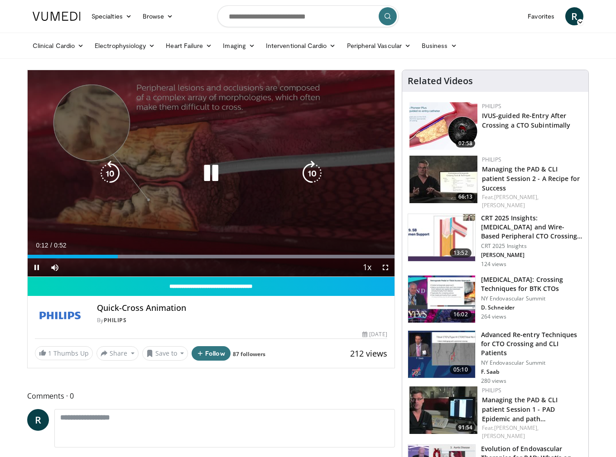
click at [181, 249] on div "10 seconds Tap to unmute" at bounding box center [211, 173] width 367 height 206
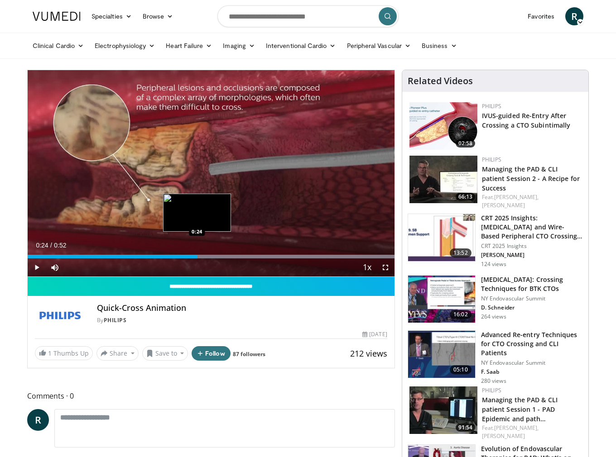
click at [197, 252] on div "Loaded : 100.00% 0:24 0:24" at bounding box center [211, 254] width 367 height 9
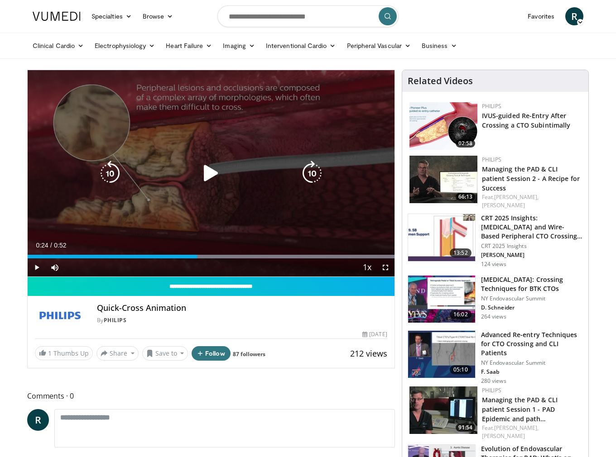
click at [201, 218] on div "10 seconds Tap to unmute" at bounding box center [211, 173] width 367 height 206
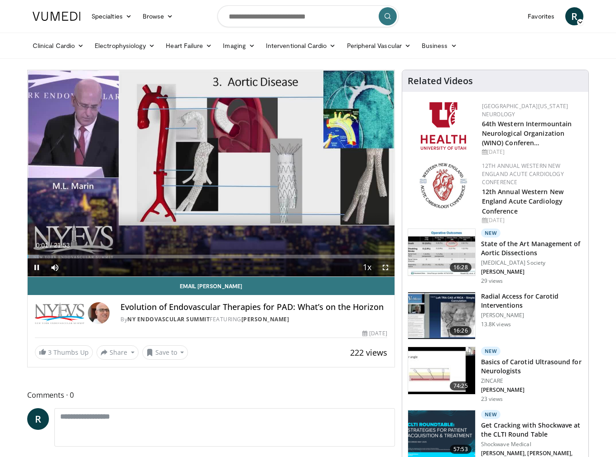
click at [386, 264] on span "Video Player" at bounding box center [385, 268] width 18 height 18
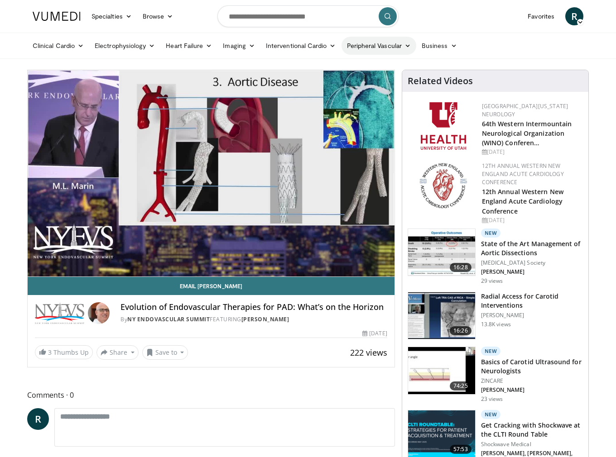
click at [379, 49] on link "Peripheral Vascular" at bounding box center [378, 46] width 75 height 18
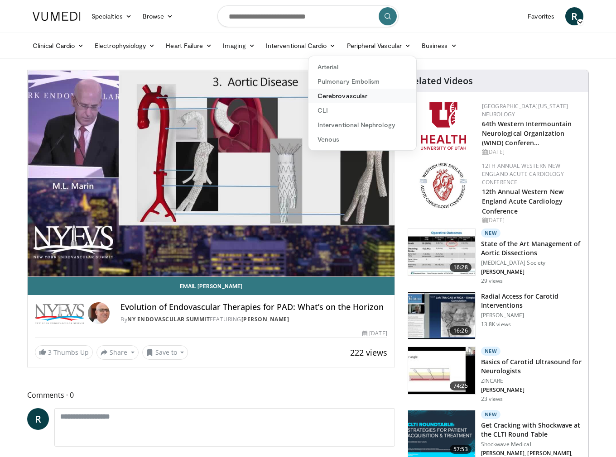
click at [346, 98] on link "Cerebrovascular" at bounding box center [362, 96] width 108 height 14
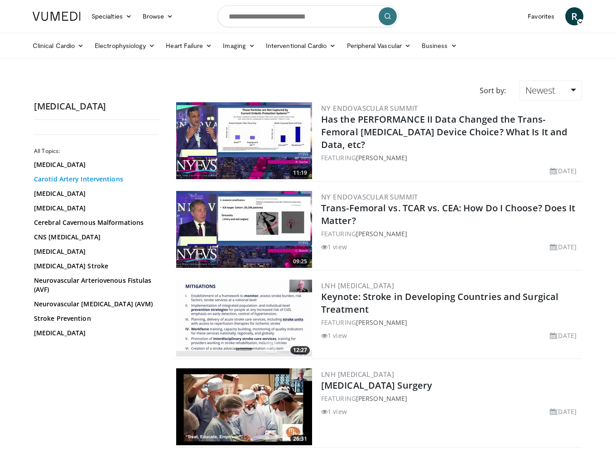
click at [77, 180] on link "Carotid Artery Interventions" at bounding box center [95, 179] width 122 height 9
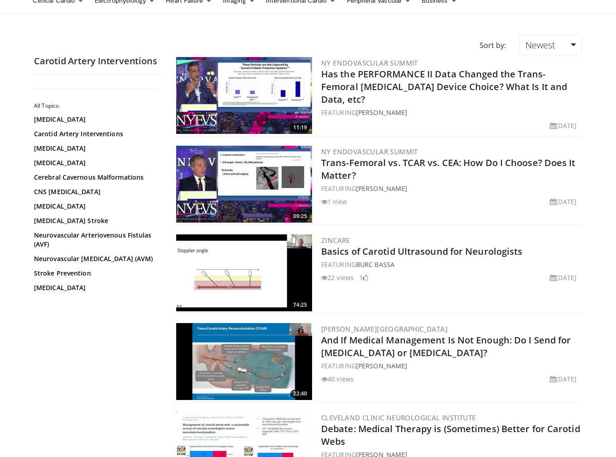
scroll to position [91, 0]
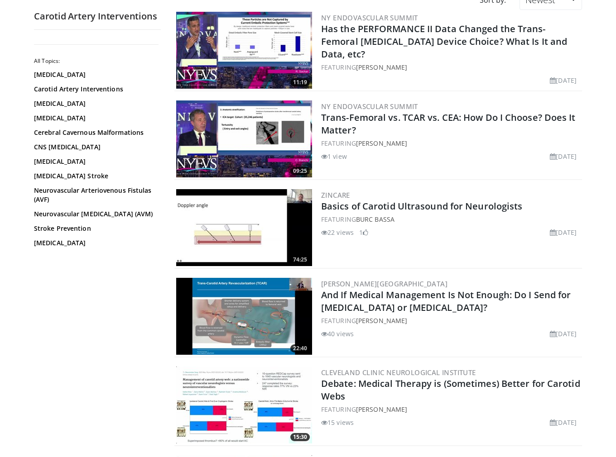
click at [248, 51] on img at bounding box center [244, 50] width 136 height 77
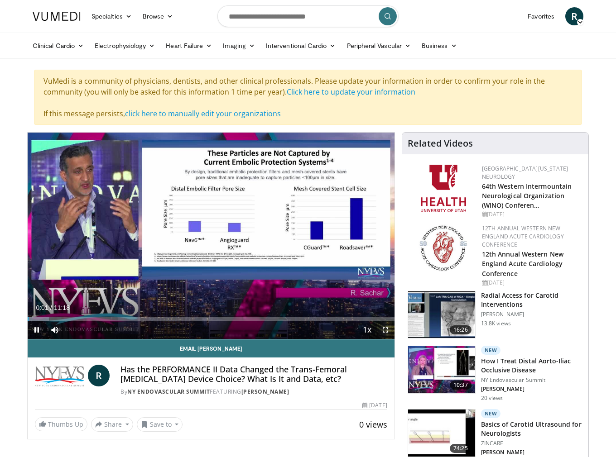
click at [383, 333] on span "Video Player" at bounding box center [385, 330] width 18 height 18
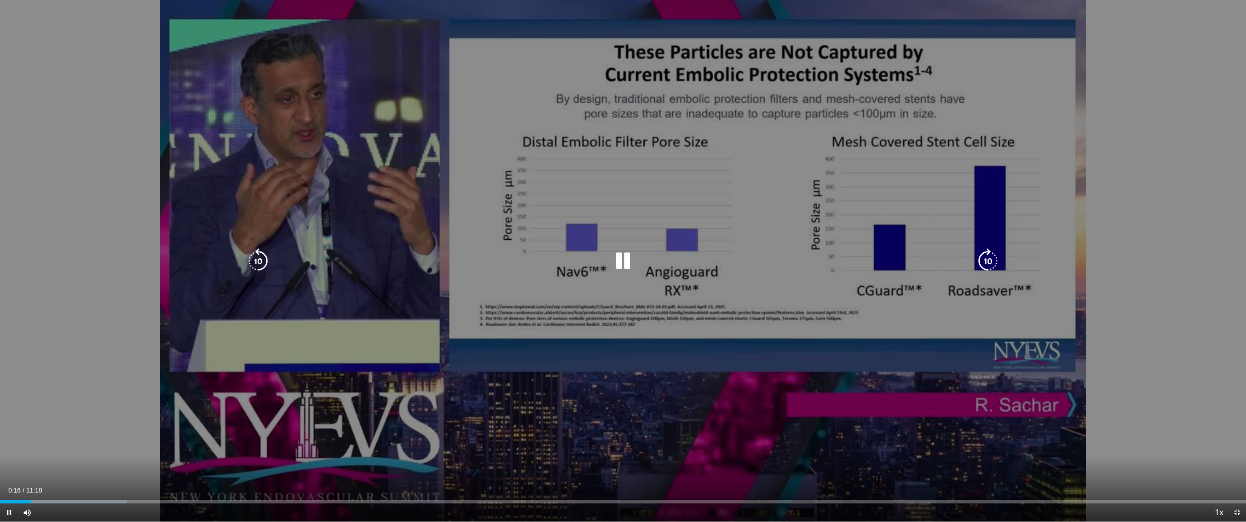
click at [615, 446] on div "10 seconds Tap to unmute" at bounding box center [623, 260] width 1246 height 521
